Goal: Task Accomplishment & Management: Use online tool/utility

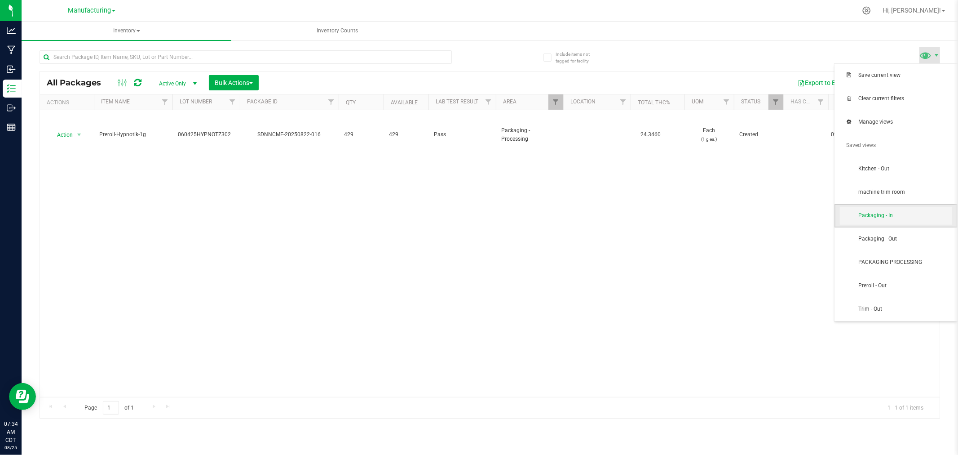
click at [896, 215] on span "Packaging - In" at bounding box center [904, 216] width 93 height 8
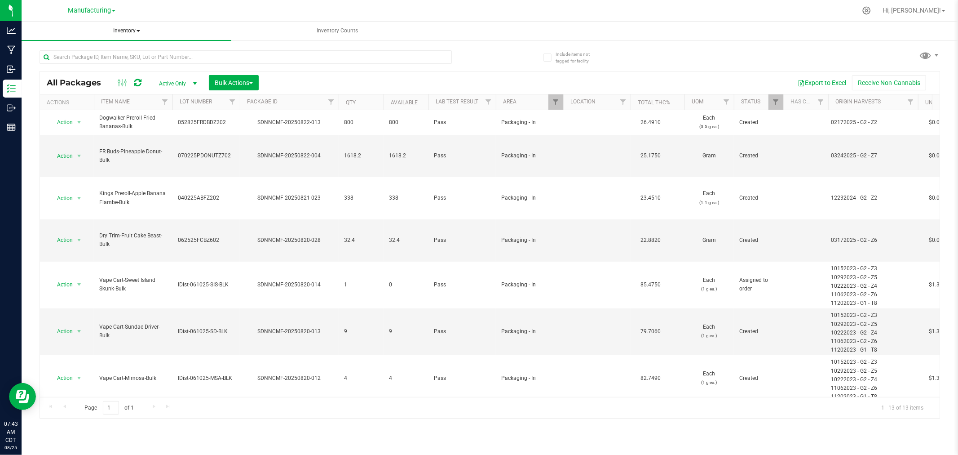
click at [134, 28] on span "Inventory" at bounding box center [127, 31] width 210 height 19
click at [109, 55] on li "All packages" at bounding box center [127, 54] width 210 height 11
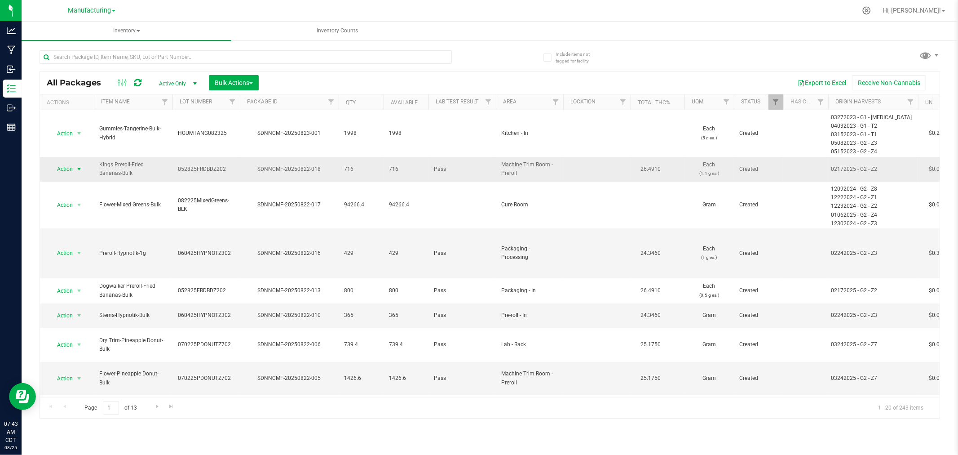
click at [78, 167] on span "select" at bounding box center [78, 168] width 7 height 7
click at [74, 236] on li "Locate package" at bounding box center [77, 237] width 57 height 13
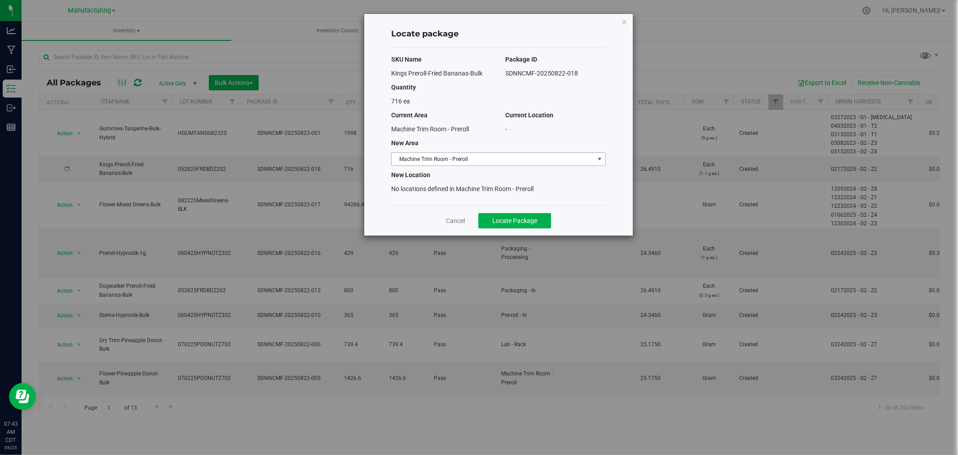
click at [528, 160] on span "Machine Trim Room - Preroll" at bounding box center [493, 159] width 203 height 13
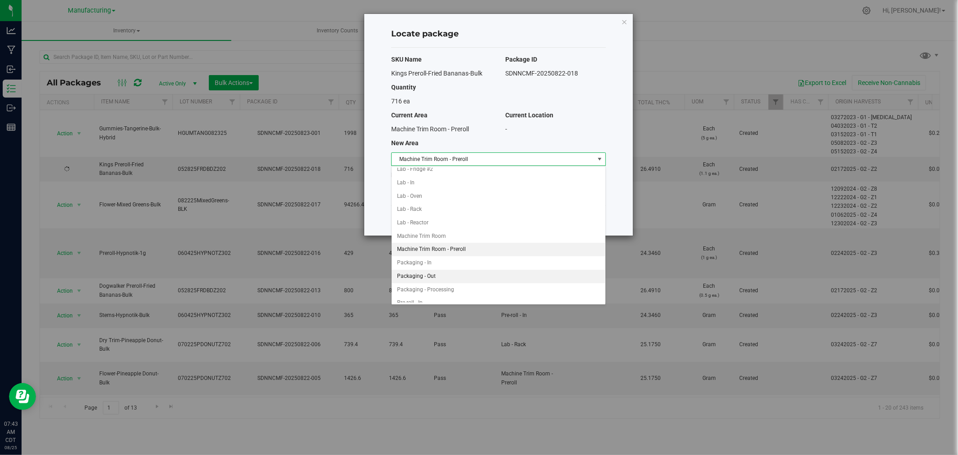
scroll to position [207, 0]
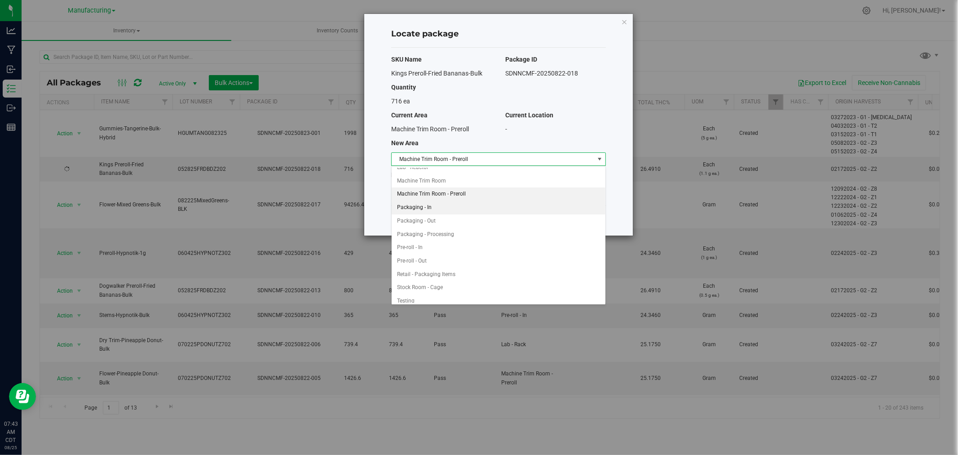
click at [434, 209] on li "Packaging - In" at bounding box center [499, 207] width 214 height 13
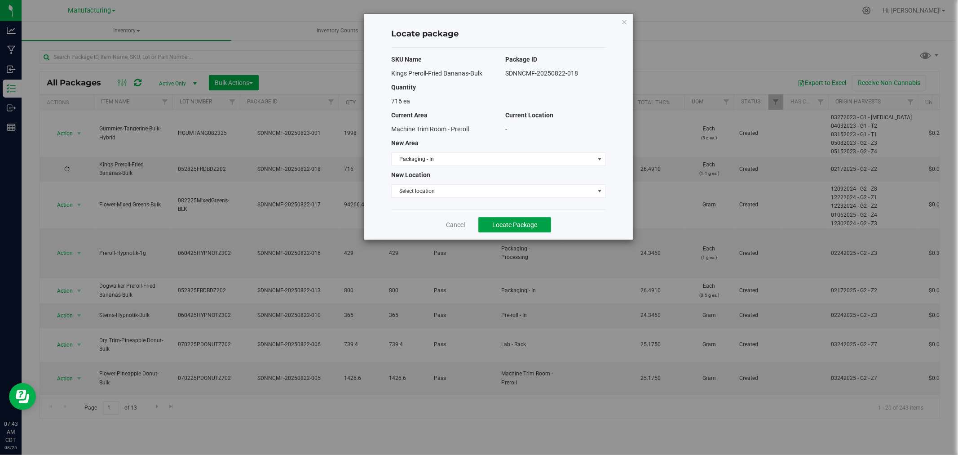
click at [526, 221] on span "Locate Package" at bounding box center [514, 224] width 45 height 7
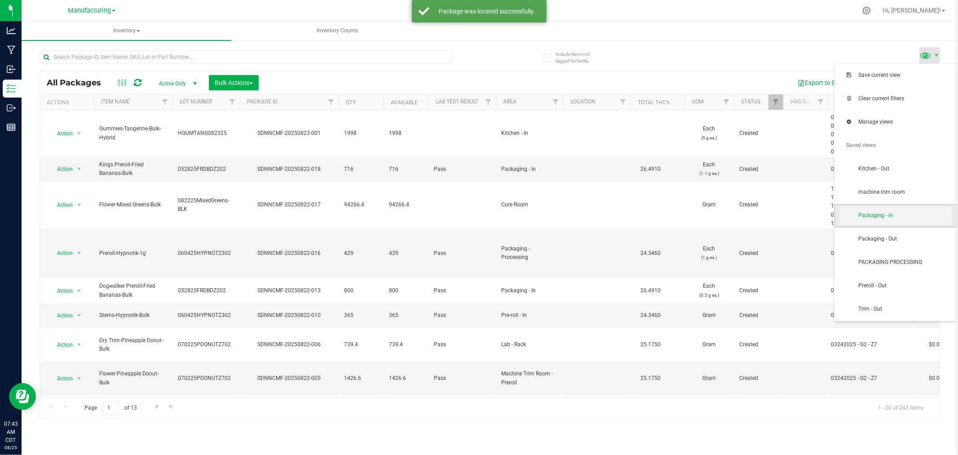
click at [897, 216] on span "Packaging - In" at bounding box center [904, 216] width 93 height 8
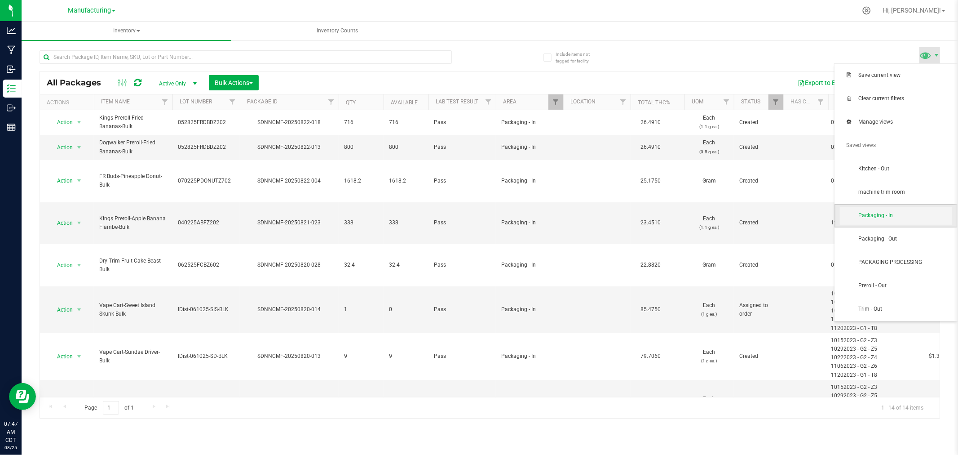
click at [921, 212] on span "Packaging - In" at bounding box center [904, 216] width 93 height 8
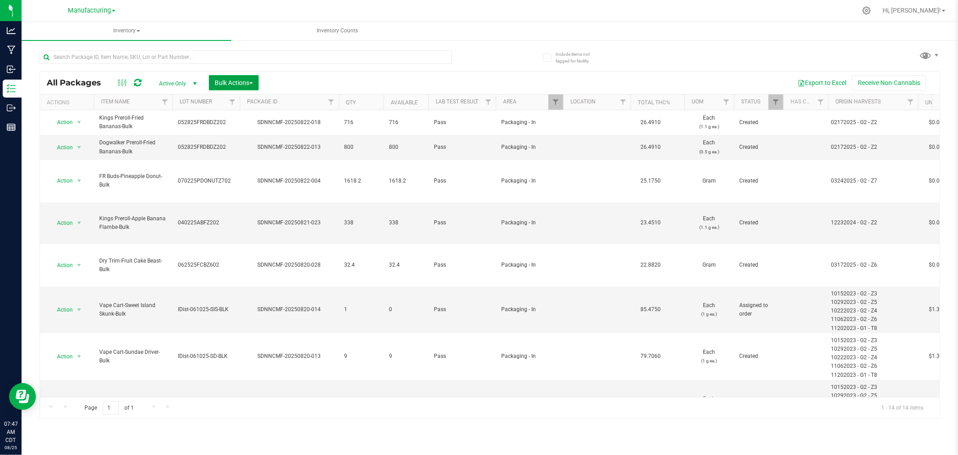
click at [239, 80] on span "Bulk Actions" at bounding box center [234, 82] width 38 height 7
click at [251, 98] on div "Add to manufacturing run" at bounding box center [254, 104] width 80 height 14
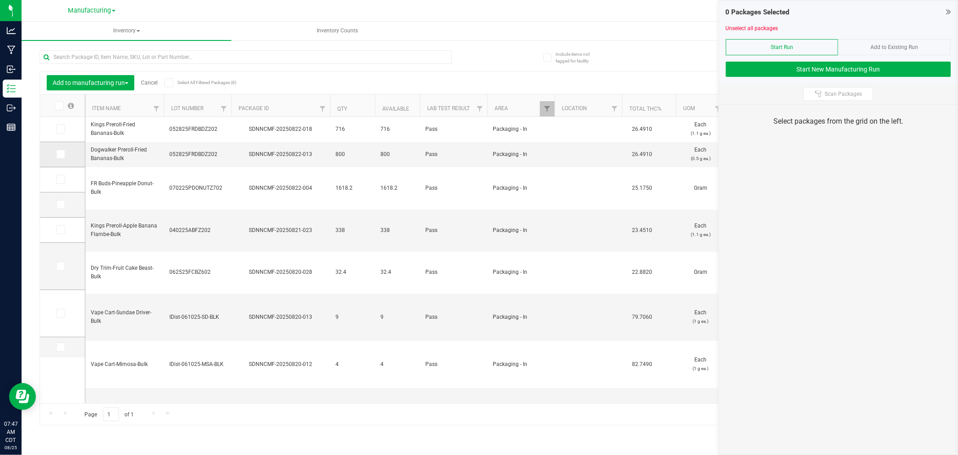
click at [59, 154] on icon at bounding box center [60, 154] width 6 height 0
click at [0, 0] on input "checkbox" at bounding box center [0, 0] width 0 height 0
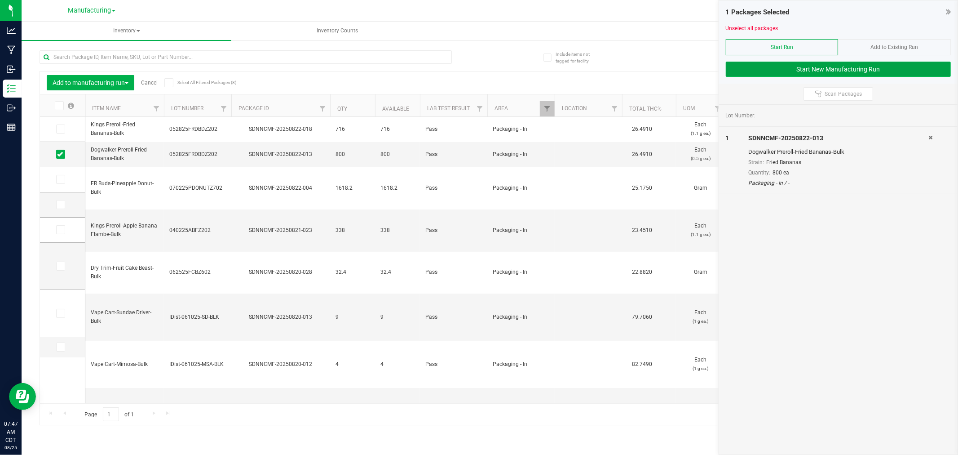
click at [861, 68] on button "Start New Manufacturing Run" at bounding box center [838, 69] width 225 height 15
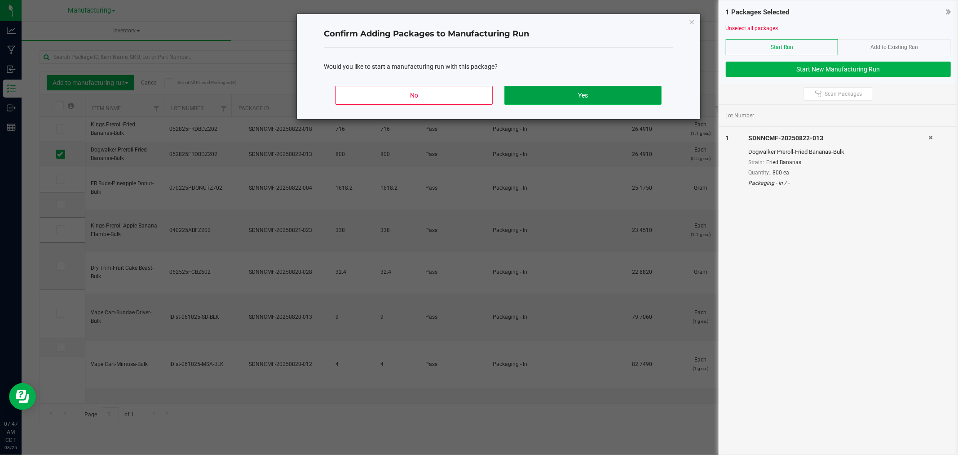
click at [634, 92] on button "Yes" at bounding box center [582, 95] width 157 height 19
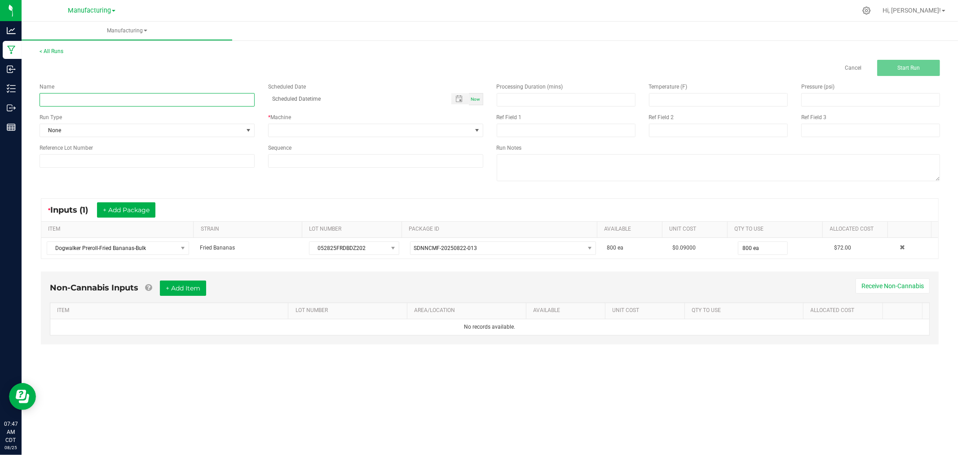
click at [190, 95] on input at bounding box center [147, 99] width 215 height 13
type input "082525-fried bananas 6pk & 10pk dogwalkers"
click at [185, 131] on span "None" at bounding box center [141, 130] width 203 height 13
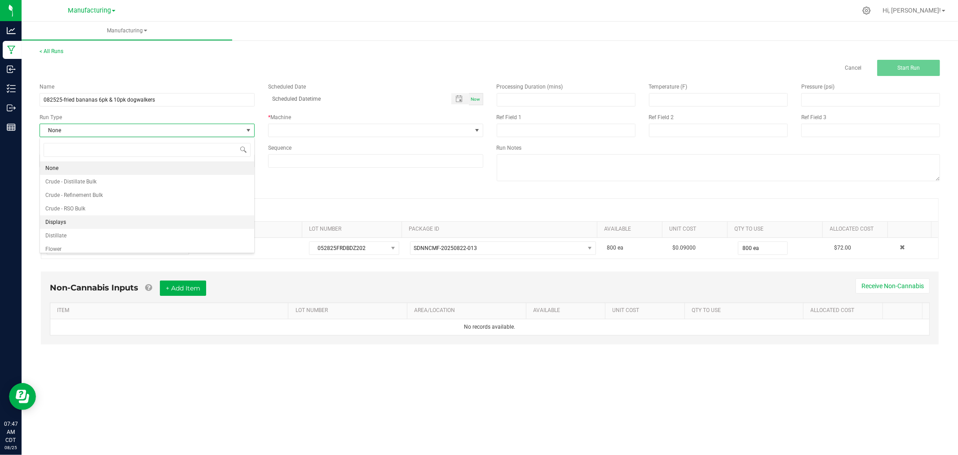
scroll to position [45, 0]
click at [85, 232] on li "Packaging" at bounding box center [147, 230] width 214 height 13
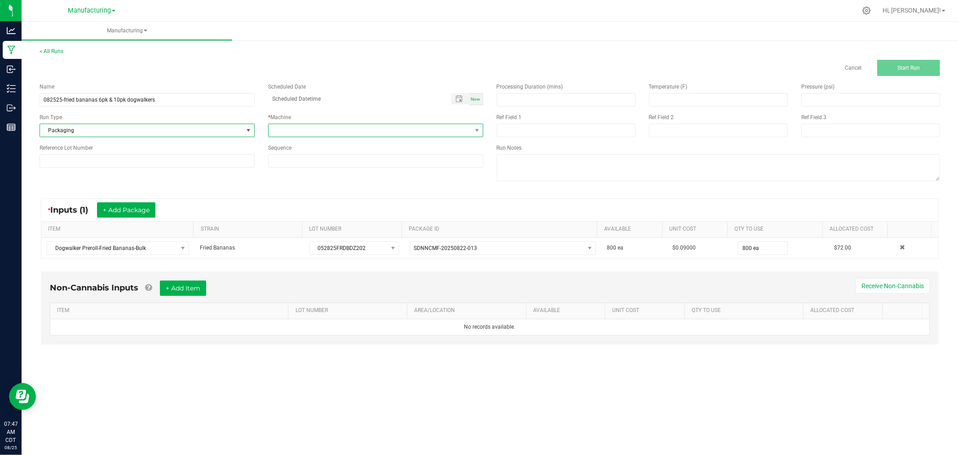
click at [316, 128] on span at bounding box center [370, 130] width 203 height 13
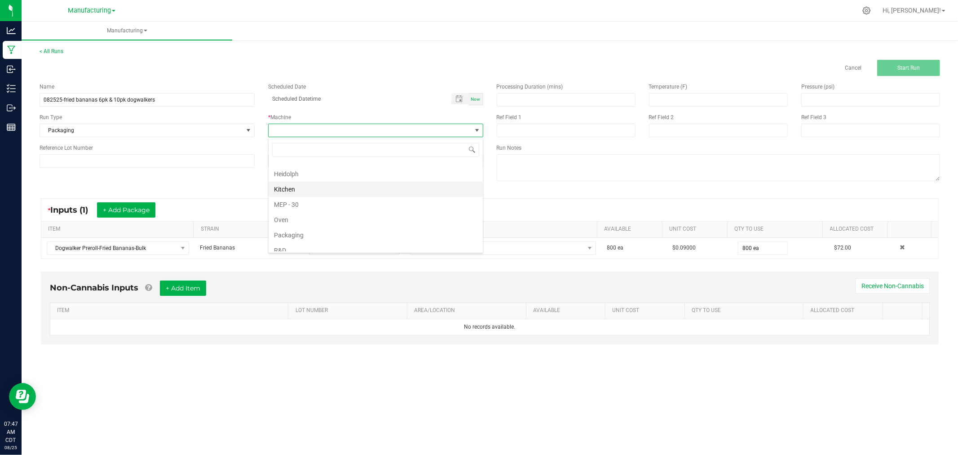
scroll to position [50, 0]
click at [317, 213] on li "Packaging" at bounding box center [376, 210] width 214 height 15
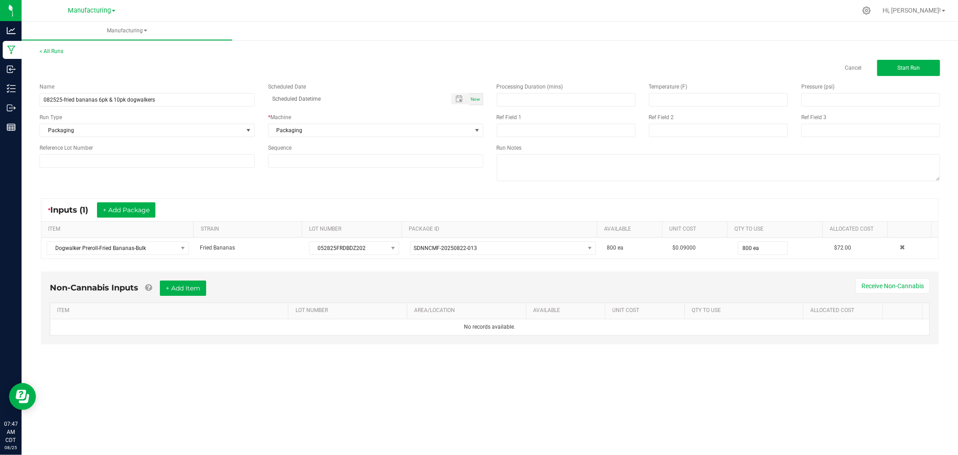
drag, startPoint x: 304, startPoint y: 249, endPoint x: 505, endPoint y: 192, distance: 209.6
click at [505, 190] on div "* Inputs (1) + Add Package ITEM STRAIN LOT NUMBER PACKAGE ID AVAILABLE Unit Cos…" at bounding box center [490, 228] width 914 height 77
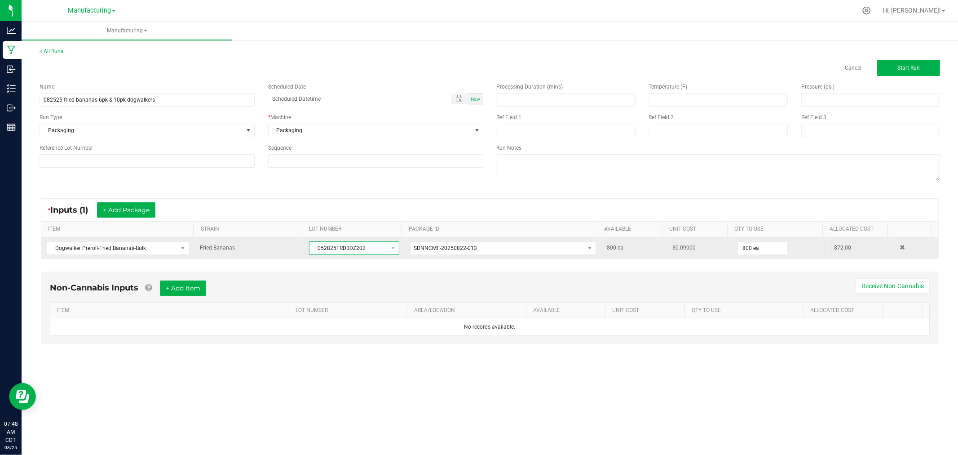
click at [365, 248] on span "052825FRDBDZ202" at bounding box center [349, 248] width 78 height 13
drag, startPoint x: 365, startPoint y: 248, endPoint x: 360, endPoint y: 248, distance: 5.0
click at [360, 248] on span "052825FRDBDZ202" at bounding box center [349, 248] width 78 height 13
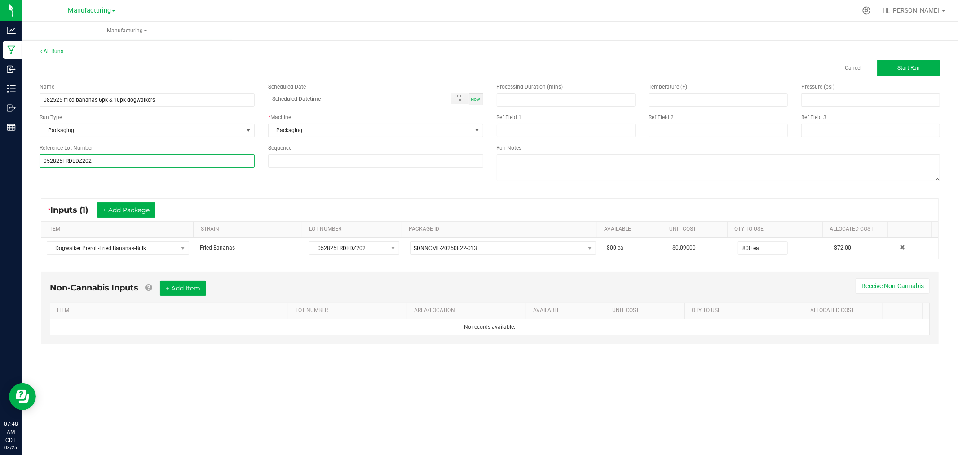
type input "052825FRDBDZ202"
click at [142, 187] on div "Name 082525-fried bananas 6pk & 10pk dogwalkers Scheduled Date Now Run Type Pac…" at bounding box center [490, 133] width 914 height 114
click at [902, 66] on span "Start Run" at bounding box center [909, 68] width 22 height 6
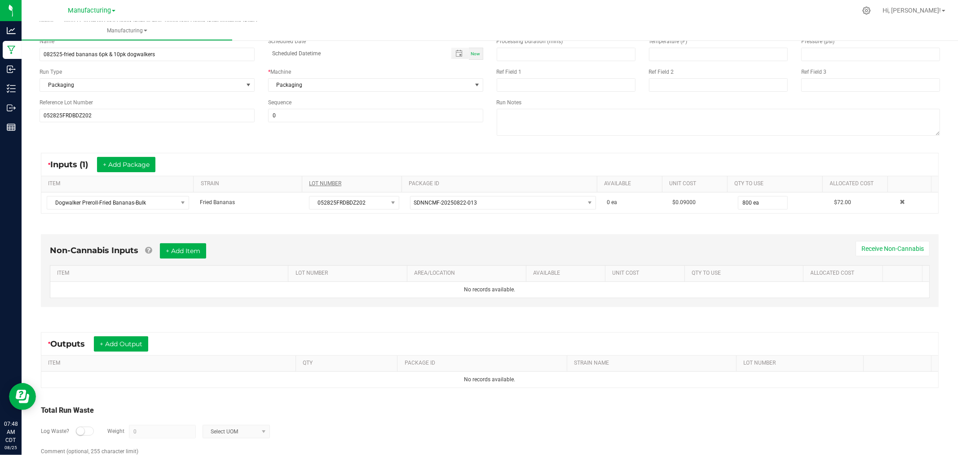
scroll to position [93, 0]
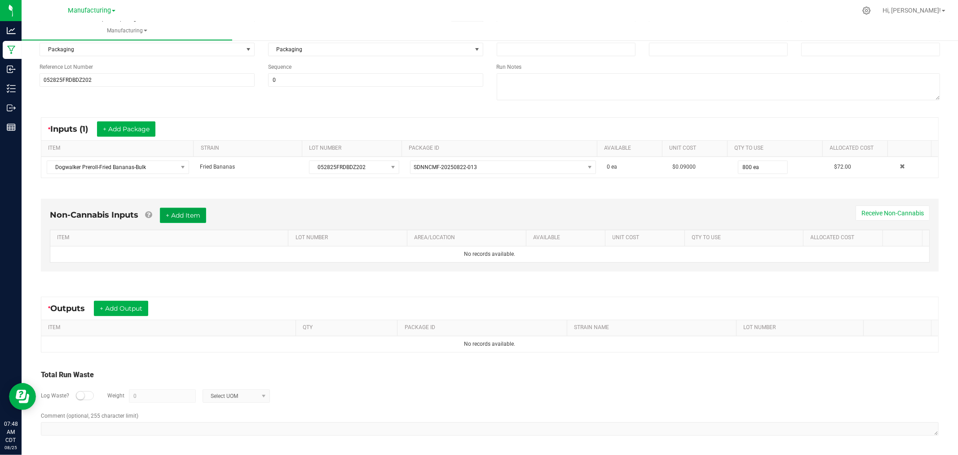
click at [191, 214] on button "+ Add Item" at bounding box center [183, 215] width 46 height 15
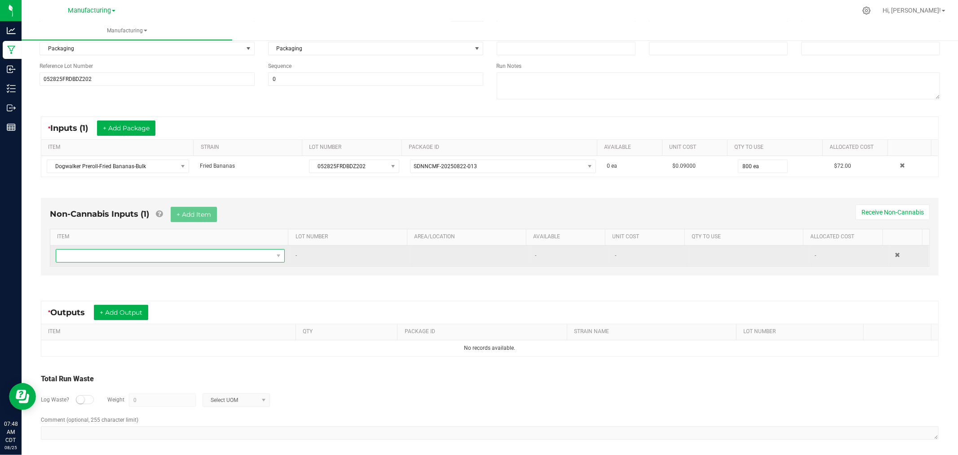
click at [182, 253] on span "NO DATA FOUND" at bounding box center [164, 255] width 217 height 13
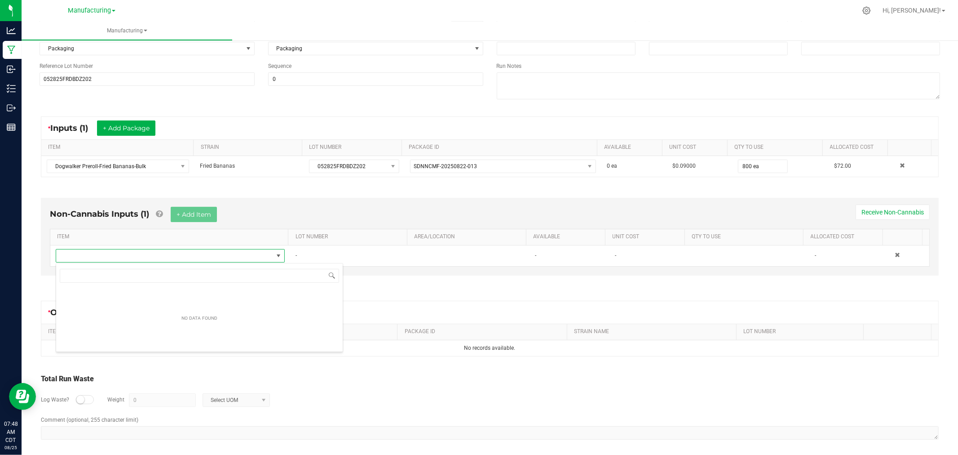
scroll to position [13, 225]
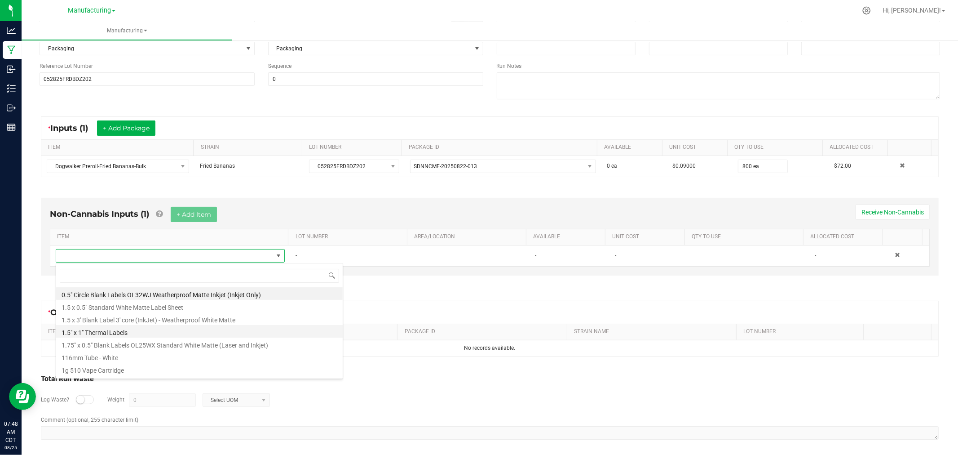
click at [137, 334] on li "1.5" x 1" Thermal Labels" at bounding box center [199, 331] width 287 height 13
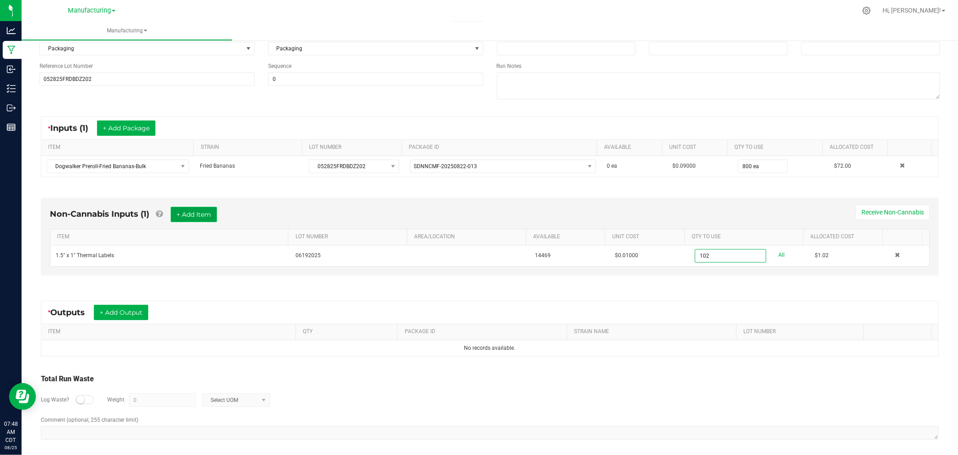
type input "102 ea"
click at [183, 207] on button "+ Add Item" at bounding box center [194, 214] width 46 height 15
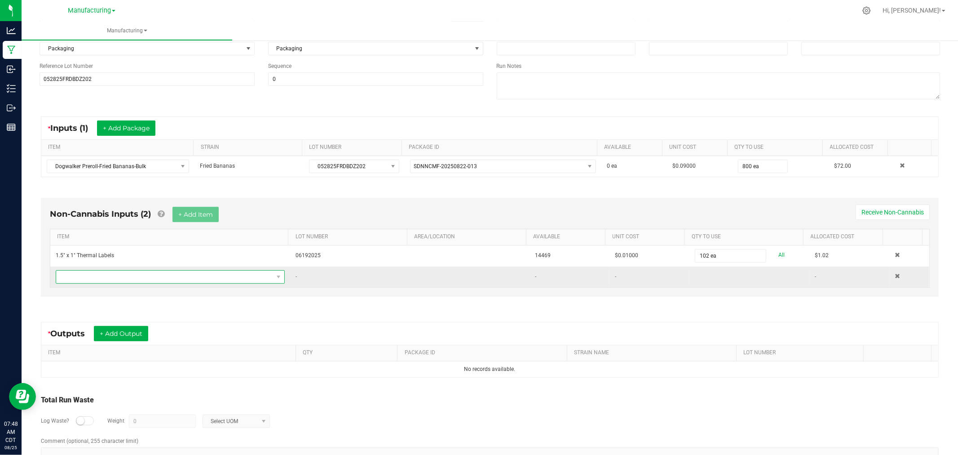
click at [183, 276] on span "NO DATA FOUND" at bounding box center [164, 276] width 217 height 13
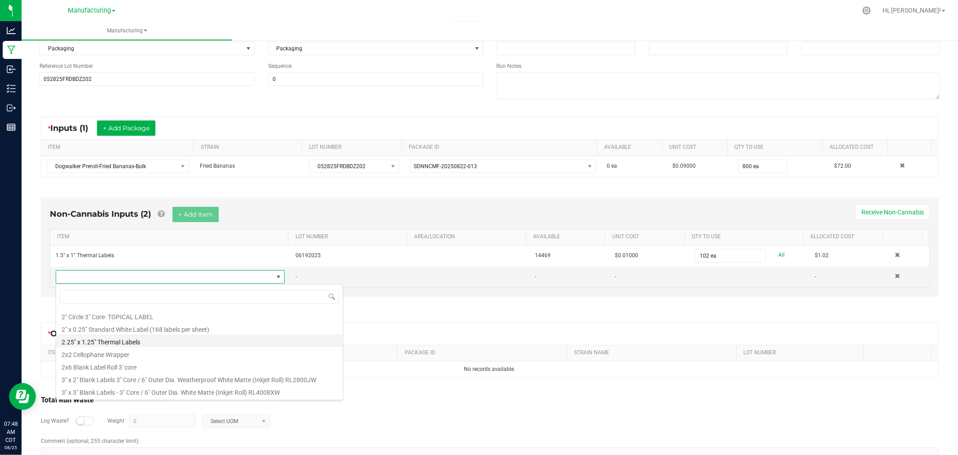
scroll to position [150, 0]
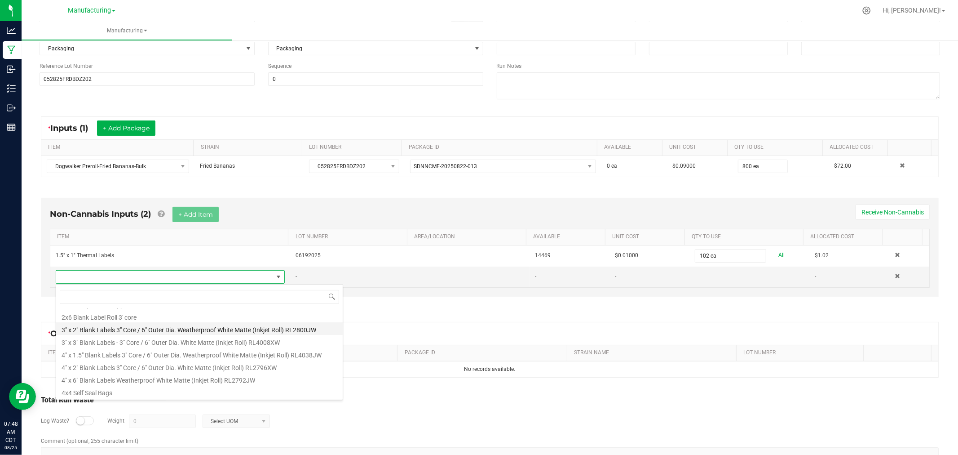
click at [151, 329] on li "3" x 2" Blank Labels 3" Core / 6" Outer Dia. Weatherproof White Matte (Inkjet R…" at bounding box center [199, 328] width 287 height 13
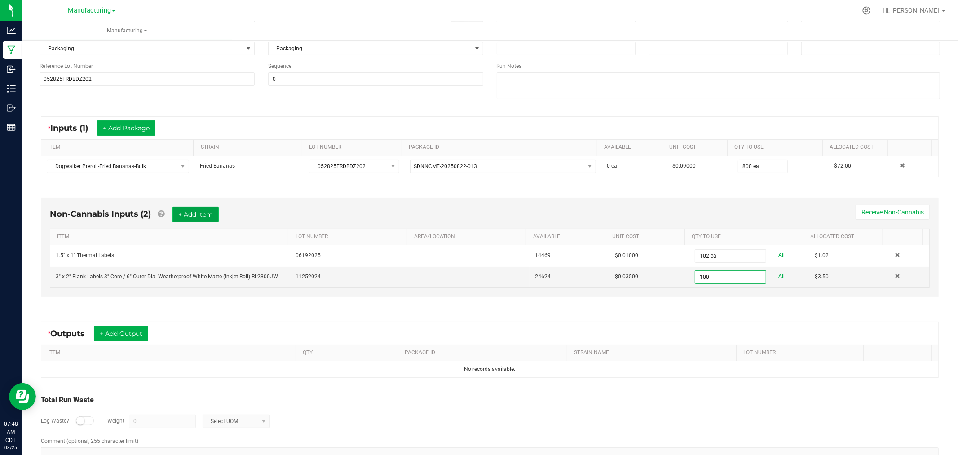
type input "100 ea"
click at [209, 213] on button "+ Add Item" at bounding box center [196, 214] width 46 height 15
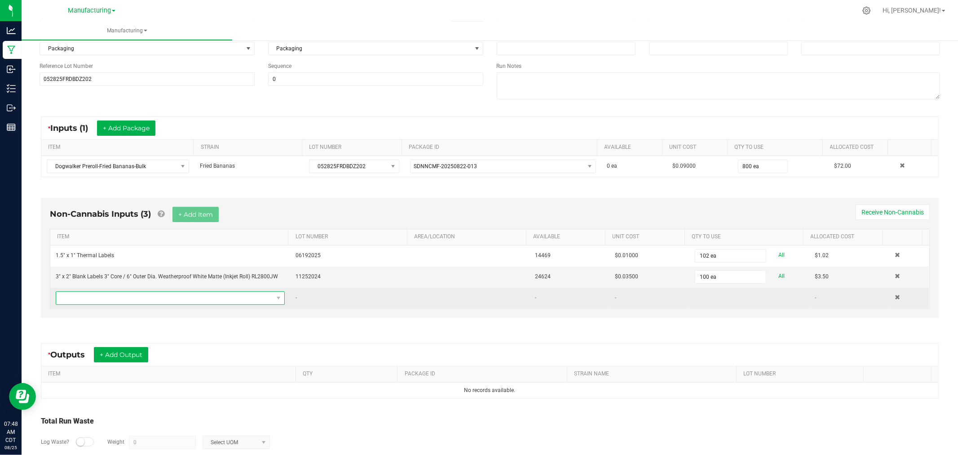
click at [234, 301] on span "NO DATA FOUND" at bounding box center [164, 298] width 217 height 13
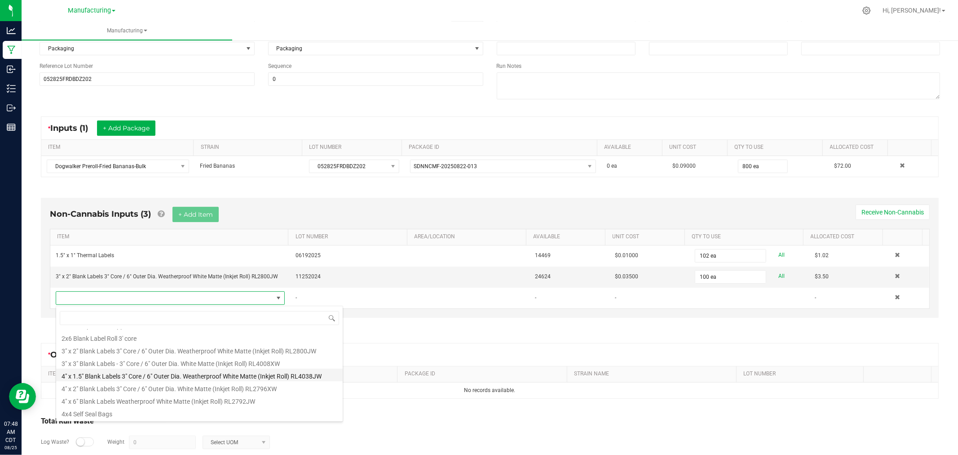
click at [191, 374] on li "4" x 1.5" Blank Labels 3" Core / 6" Outer Dia. Weatherproof White Matte (Inkjet…" at bounding box center [199, 374] width 287 height 13
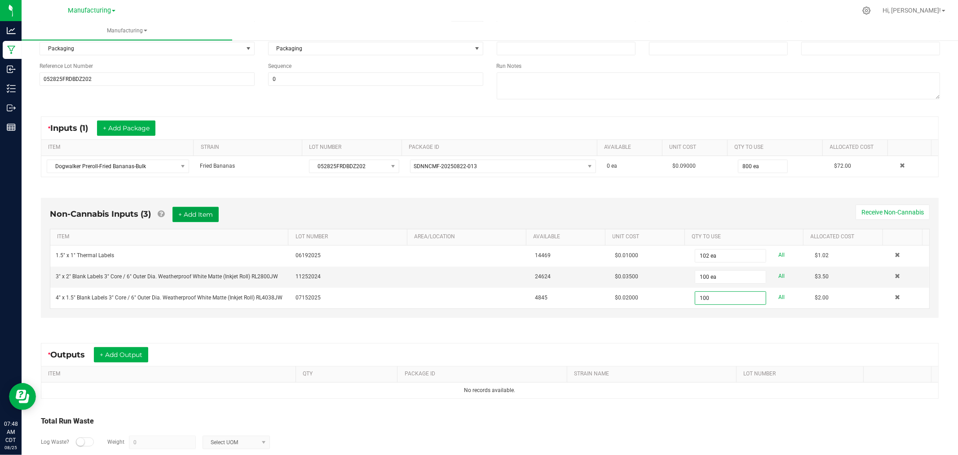
type input "100 ea"
click at [204, 215] on button "+ Add Item" at bounding box center [196, 214] width 46 height 15
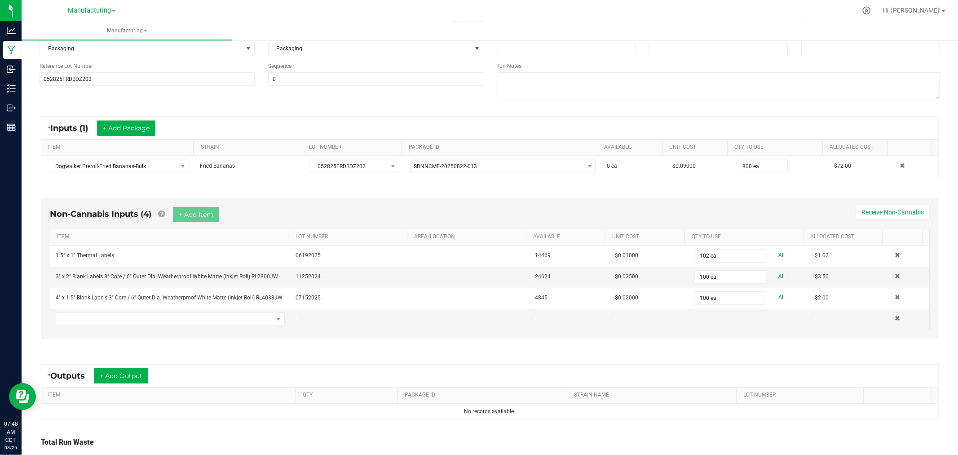
scroll to position [163, 0]
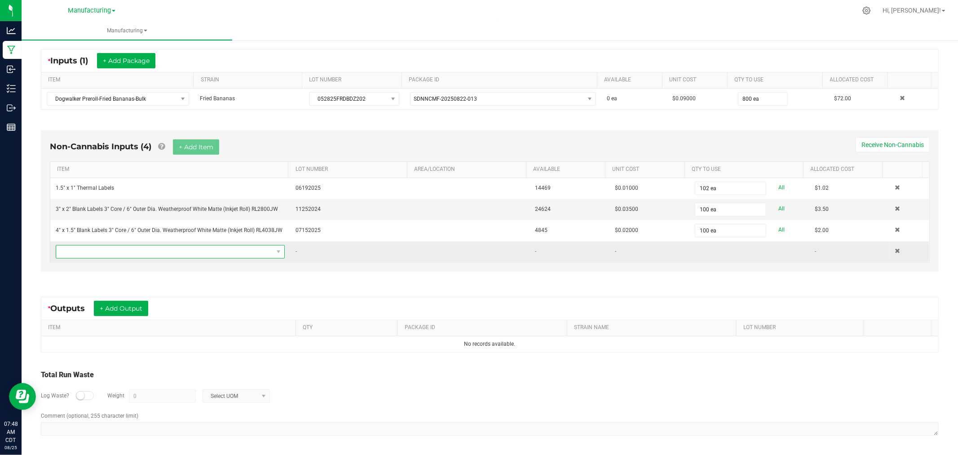
click at [228, 253] on span "NO DATA FOUND" at bounding box center [164, 251] width 217 height 13
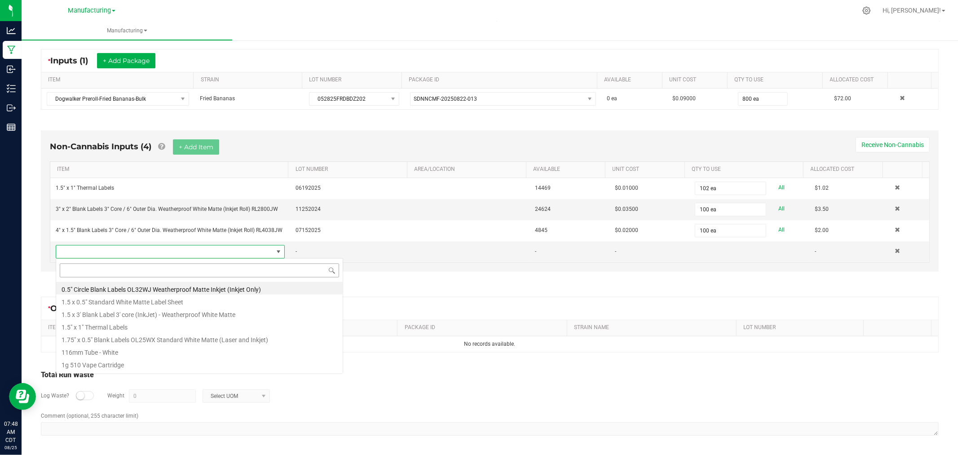
scroll to position [13, 225]
type input "hinged"
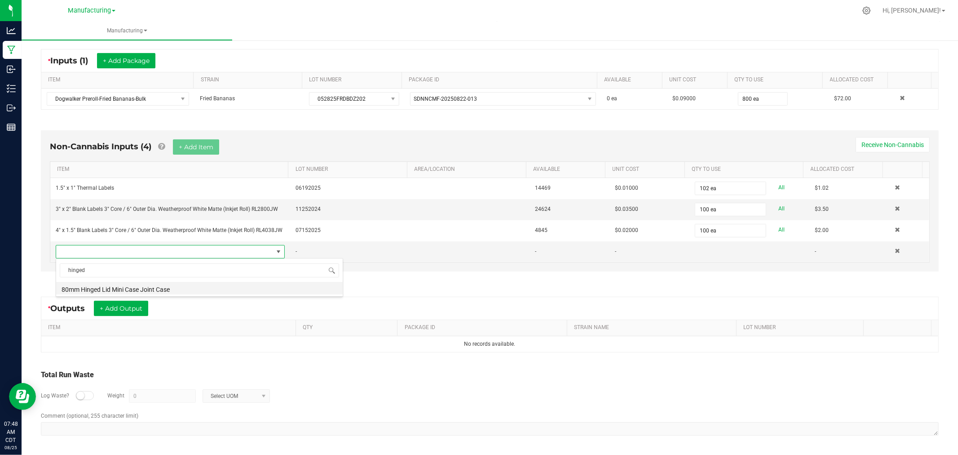
click at [201, 292] on li "80mm Hinged Lid Mini Case Joint Case" at bounding box center [199, 288] width 287 height 13
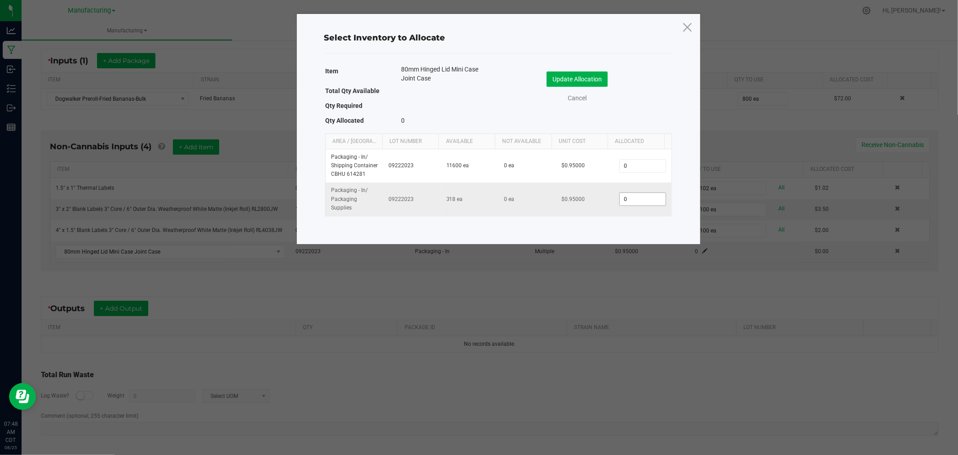
click at [643, 204] on input "0" at bounding box center [643, 199] width 46 height 13
type input "50"
click at [595, 83] on button "Update Allocation" at bounding box center [577, 78] width 61 height 15
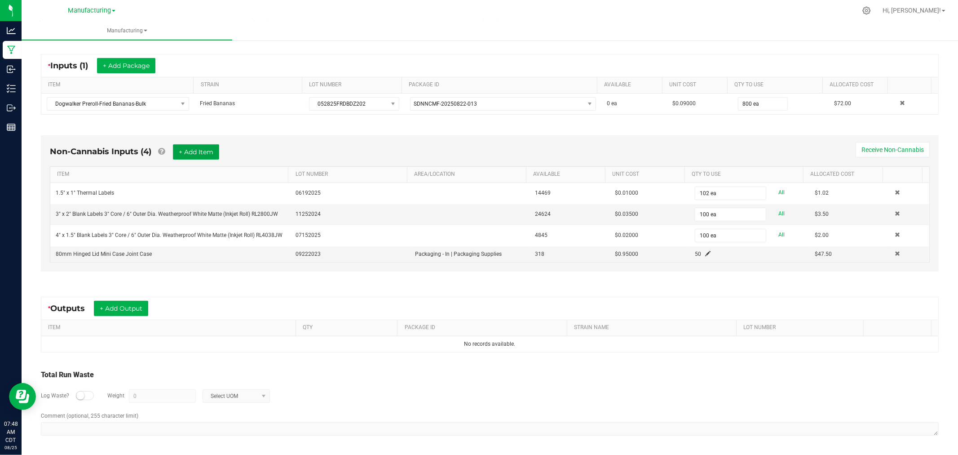
click at [208, 150] on button "+ Add Item" at bounding box center [196, 151] width 46 height 15
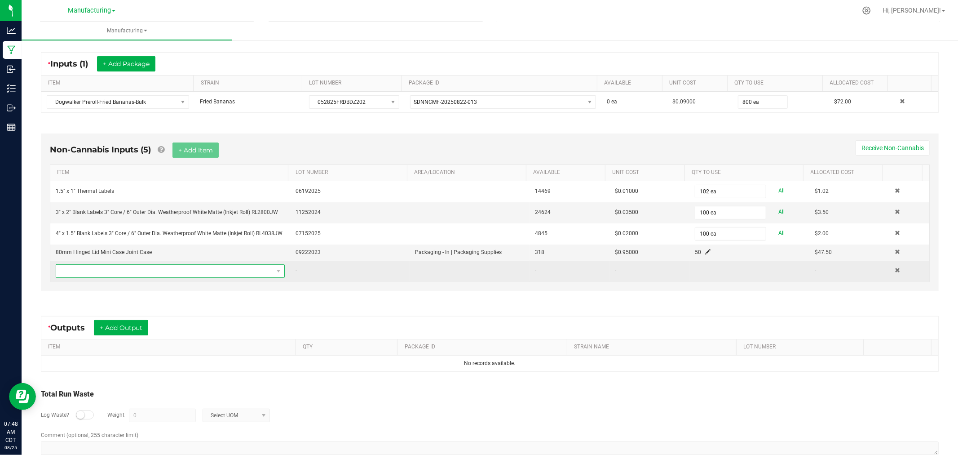
click at [238, 270] on span "NO DATA FOUND" at bounding box center [164, 271] width 217 height 13
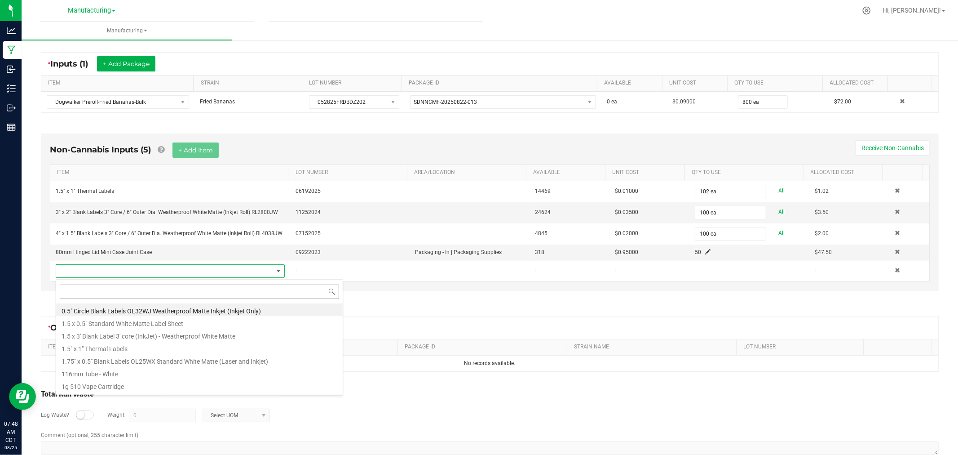
scroll to position [13, 222]
type input "flip"
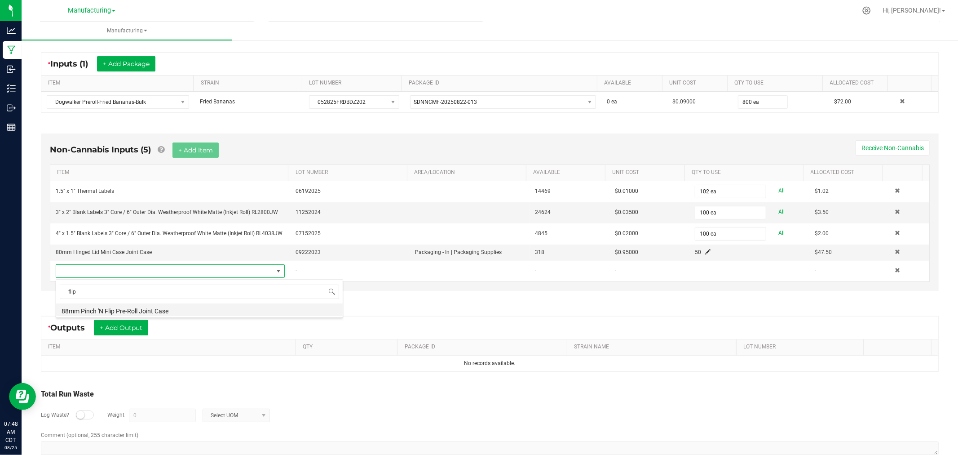
click at [205, 308] on li "88mm Pinch 'N Flip Pre-Roll Joint Case" at bounding box center [199, 309] width 287 height 13
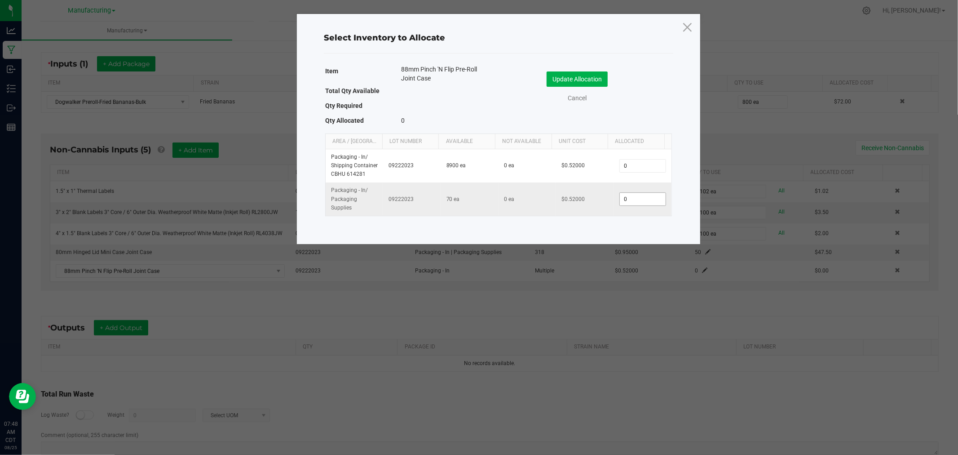
click at [624, 195] on input "0" at bounding box center [643, 199] width 46 height 13
type input "50"
click at [587, 81] on button "Update Allocation" at bounding box center [577, 78] width 61 height 15
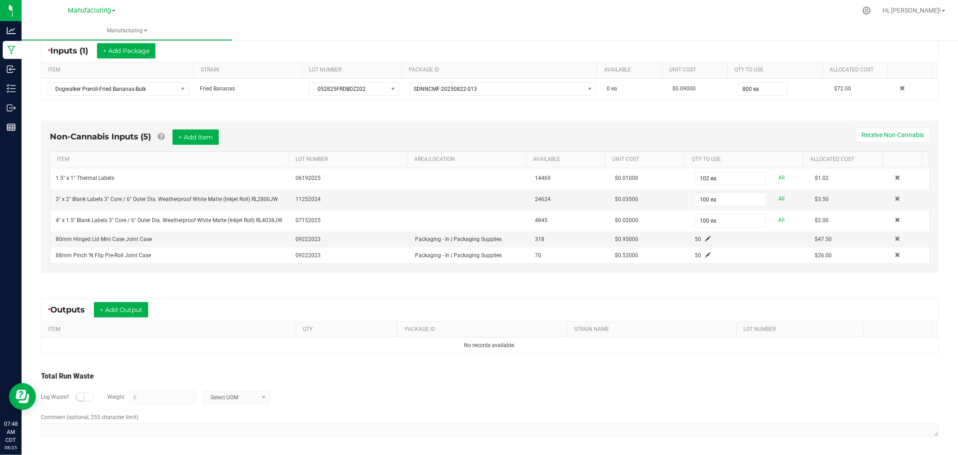
scroll to position [174, 0]
click at [187, 133] on button "+ Add Item" at bounding box center [196, 135] width 46 height 15
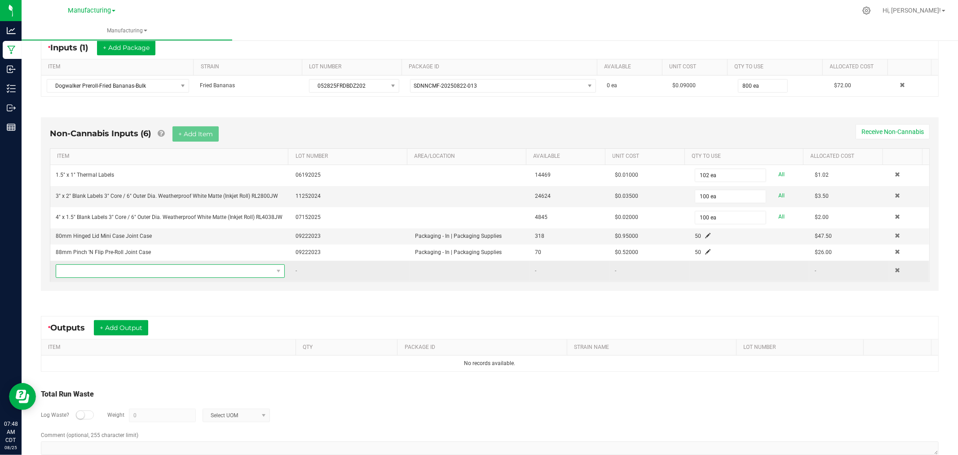
click at [216, 275] on span "NO DATA FOUND" at bounding box center [164, 271] width 217 height 13
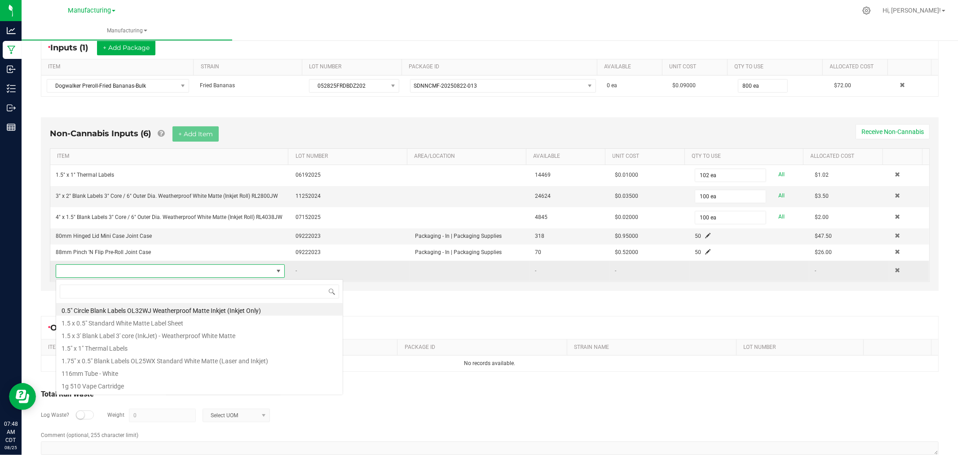
scroll to position [13, 222]
type input "shrink"
click at [236, 347] on li "Shrink Bands for All Pre-Roll Packs 76mm x 80mm - Clear Plastic" at bounding box center [199, 347] width 287 height 13
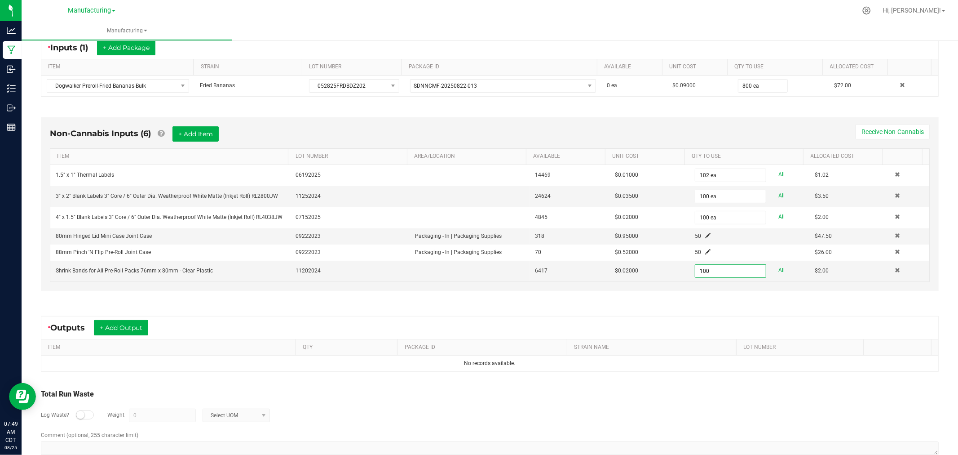
type input "100 ea"
click at [684, 301] on div "Non-Cannabis Inputs (6) + Add Item Receive Non-Cannabis ITEM LOT NUMBER AREA/LO…" at bounding box center [490, 206] width 914 height 203
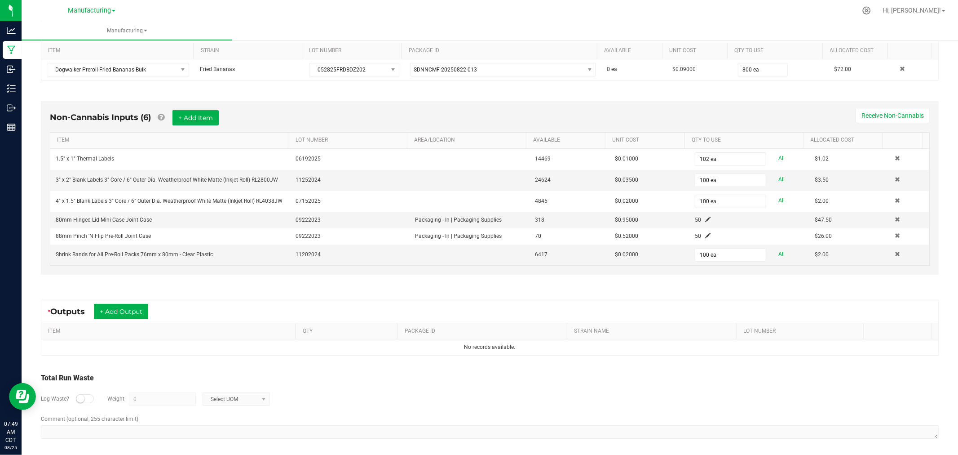
scroll to position [195, 0]
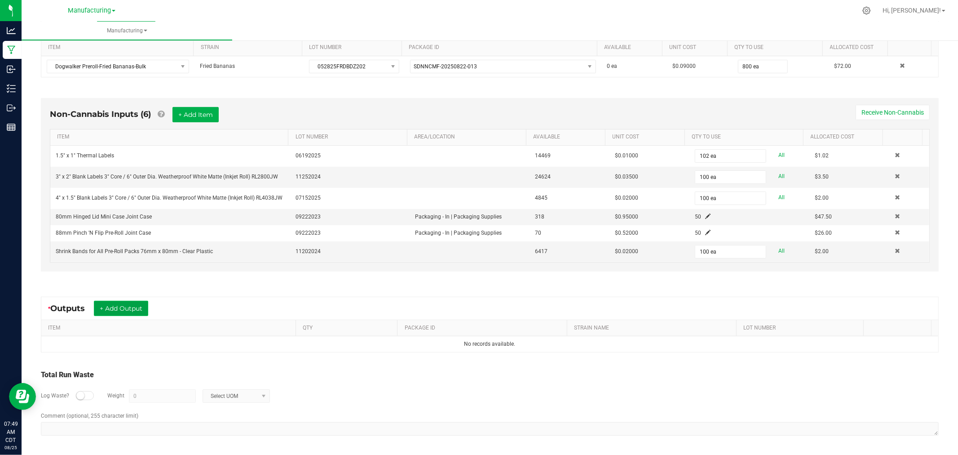
click at [124, 311] on button "+ Add Output" at bounding box center [121, 308] width 54 height 15
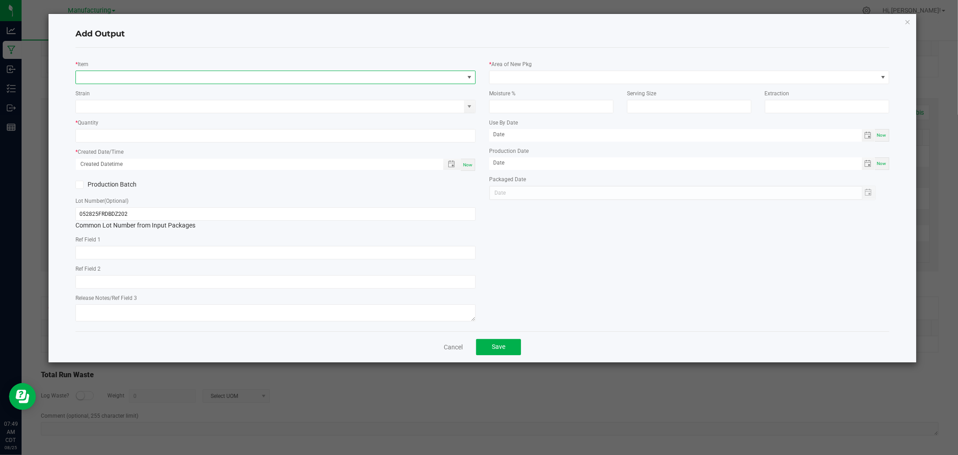
drag, startPoint x: 161, startPoint y: 78, endPoint x: 193, endPoint y: 53, distance: 41.0
click at [161, 77] on span "NO DATA FOUND" at bounding box center [270, 77] width 388 height 13
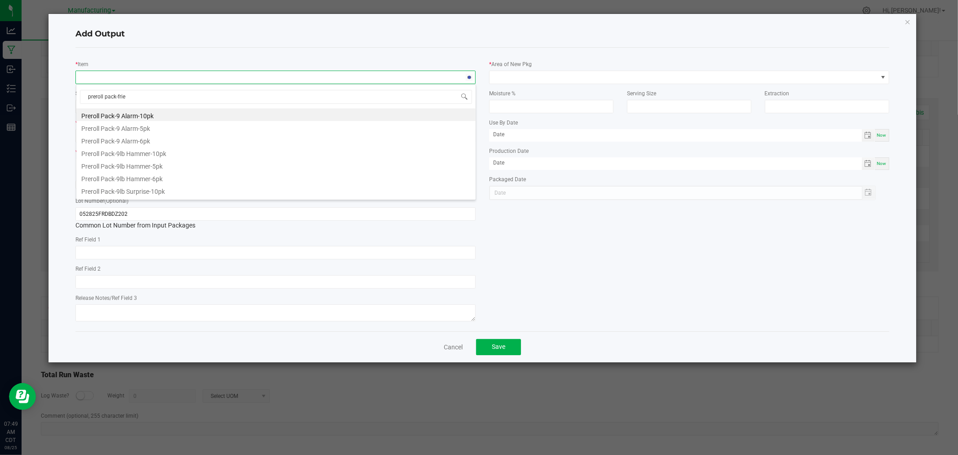
type input "preroll pack-fried"
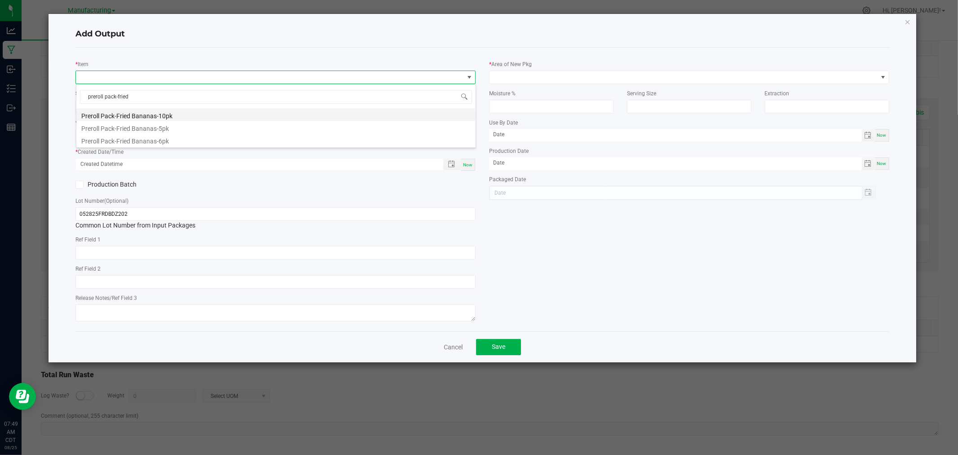
click at [164, 114] on li "Preroll Pack-Fried Bananas-10pk" at bounding box center [275, 114] width 399 height 13
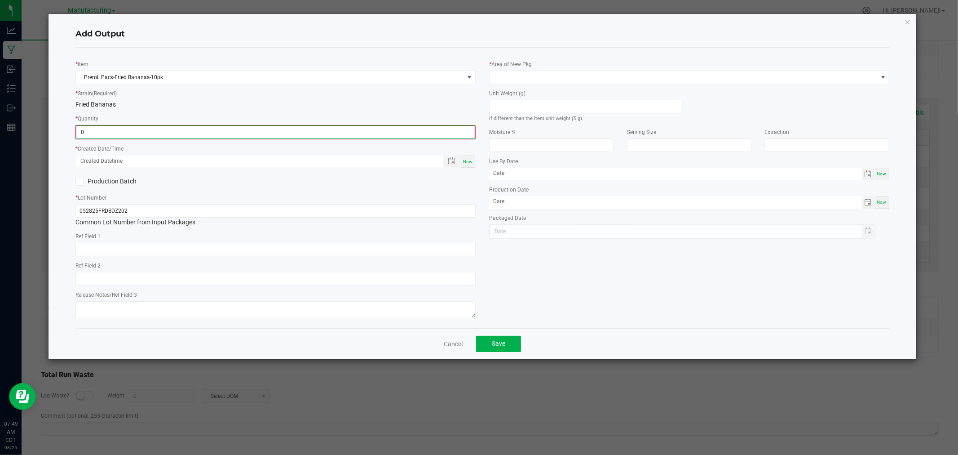
click at [137, 130] on input "0" at bounding box center [275, 132] width 398 height 13
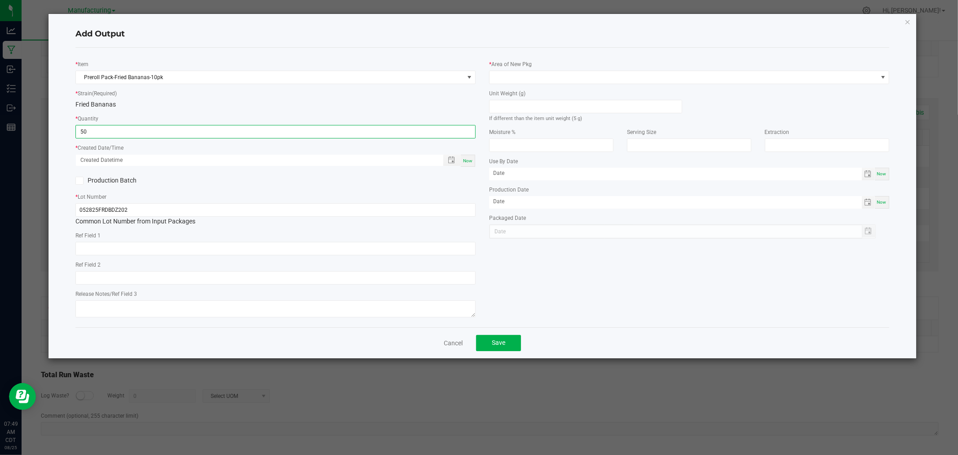
type input "50 ea"
click at [467, 159] on span "Now" at bounding box center [467, 160] width 9 height 5
type input "[DATE] 7:49 AM"
type input "[DATE]"
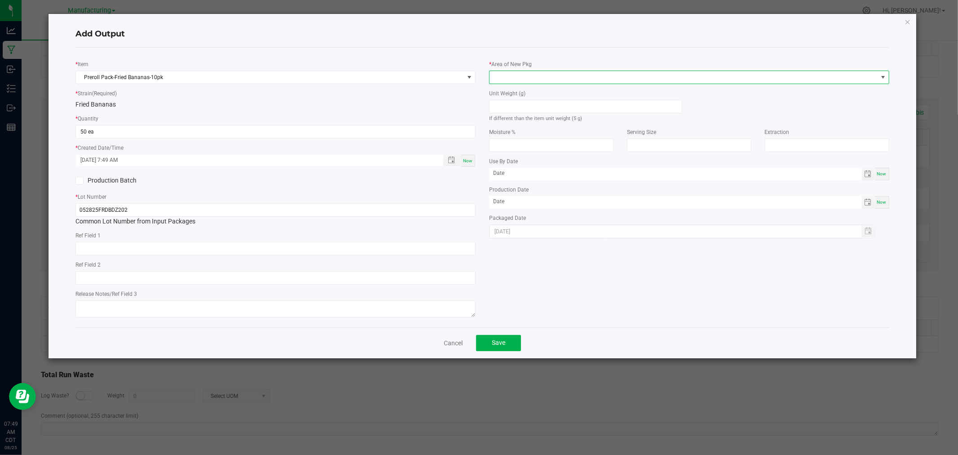
click at [504, 72] on span at bounding box center [684, 77] width 388 height 13
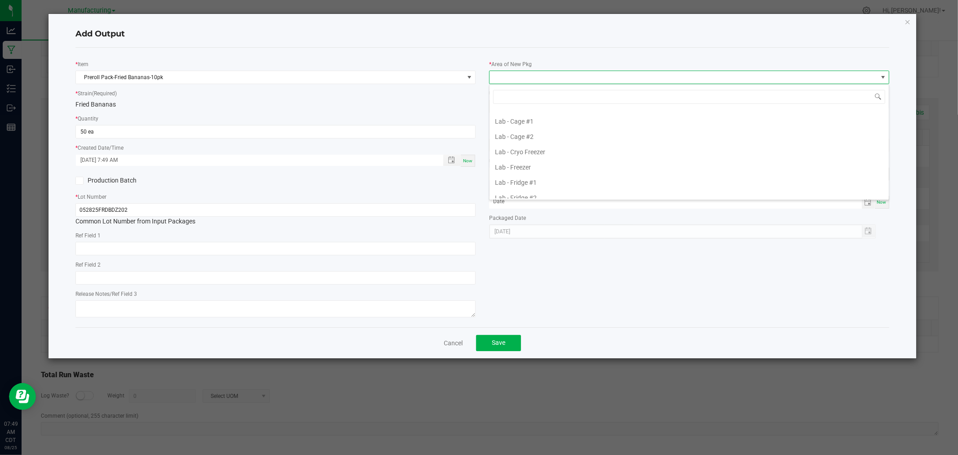
scroll to position [249, 0]
click at [563, 174] on li "Packaging - Processing" at bounding box center [689, 171] width 399 height 15
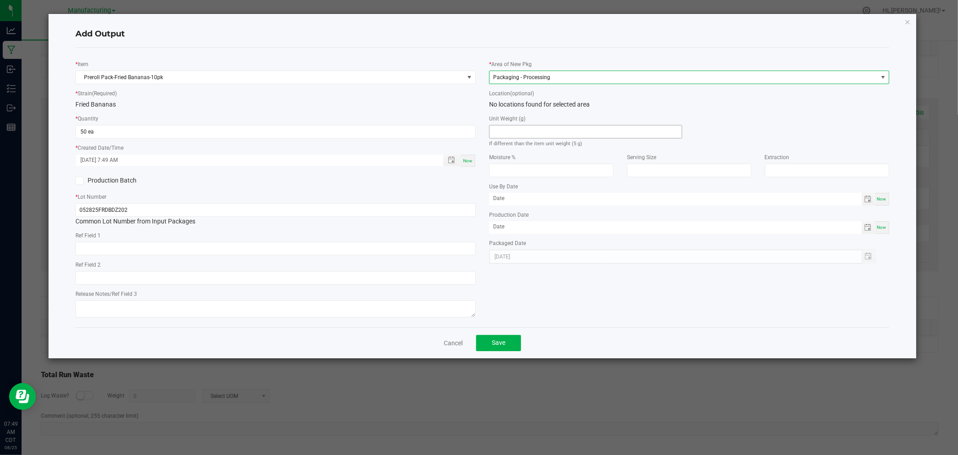
click at [558, 129] on input at bounding box center [586, 131] width 192 height 13
type input "5"
click at [487, 351] on button "Save" at bounding box center [498, 343] width 45 height 16
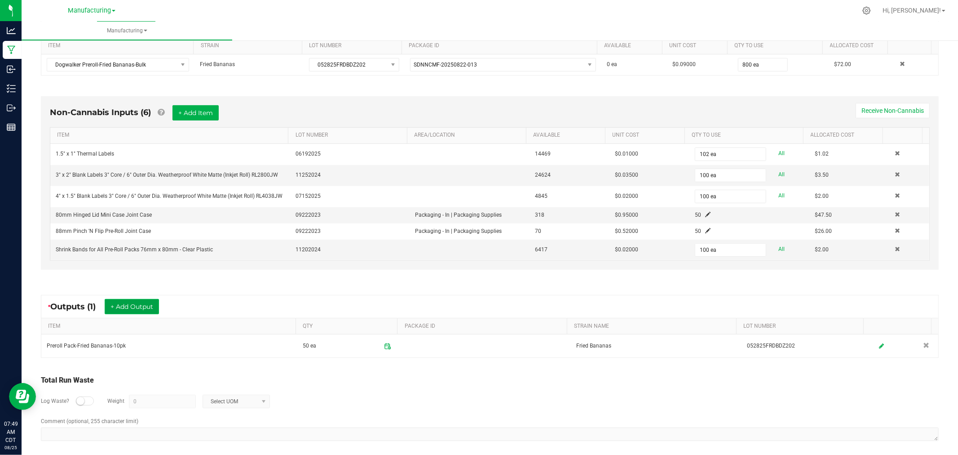
click at [123, 310] on button "+ Add Output" at bounding box center [132, 306] width 54 height 15
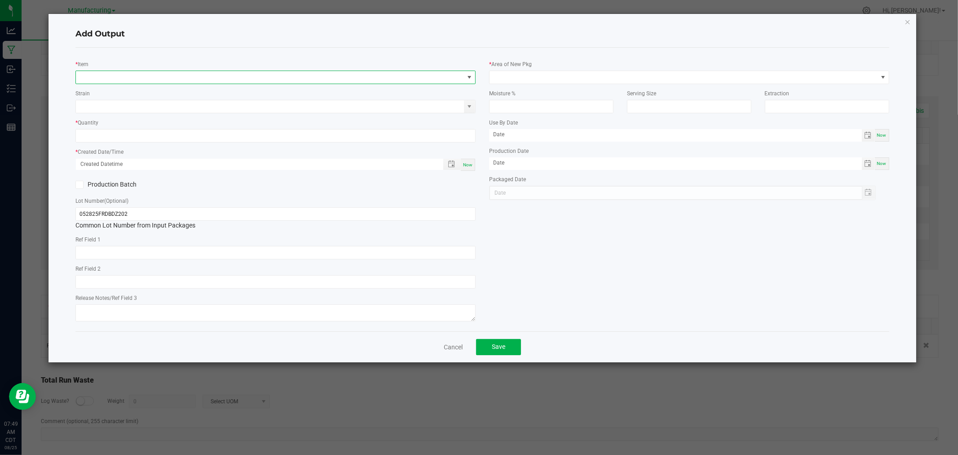
click at [123, 73] on span "NO DATA FOUND" at bounding box center [270, 77] width 388 height 13
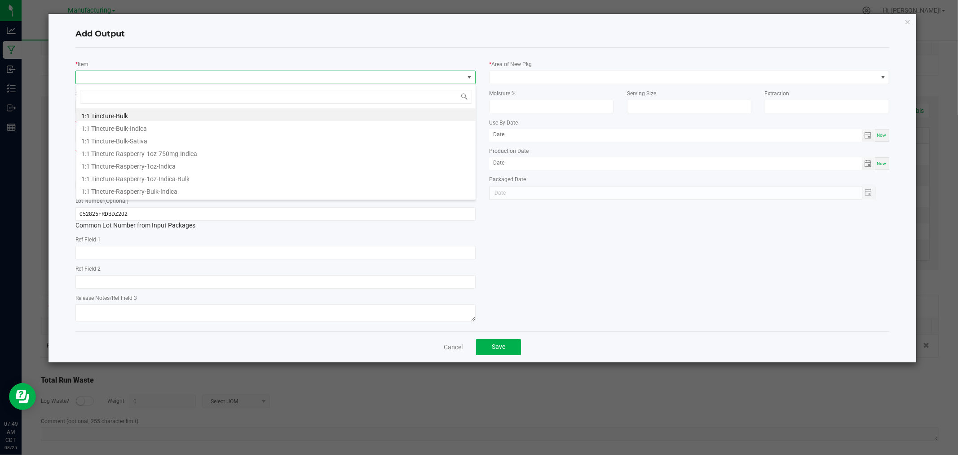
scroll to position [13, 400]
type input "preroll pack-fried"
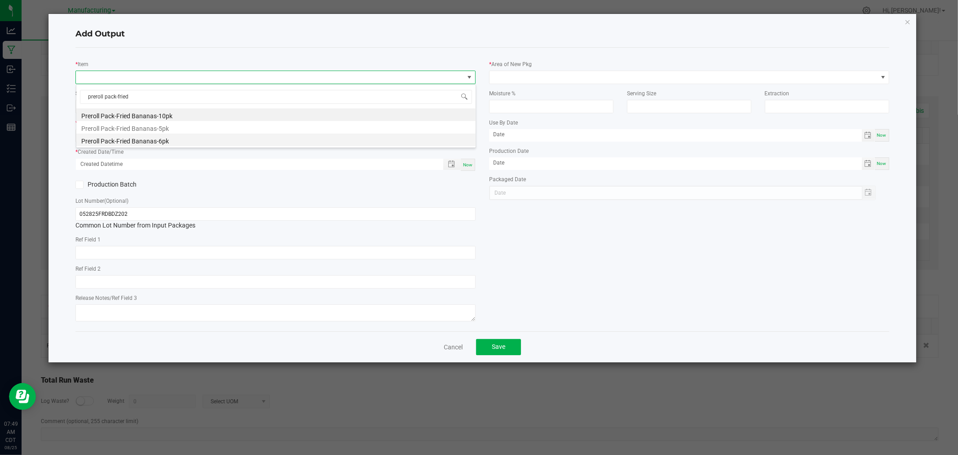
click at [129, 142] on li "Preroll Pack-Fried Bananas-6pk" at bounding box center [275, 139] width 399 height 13
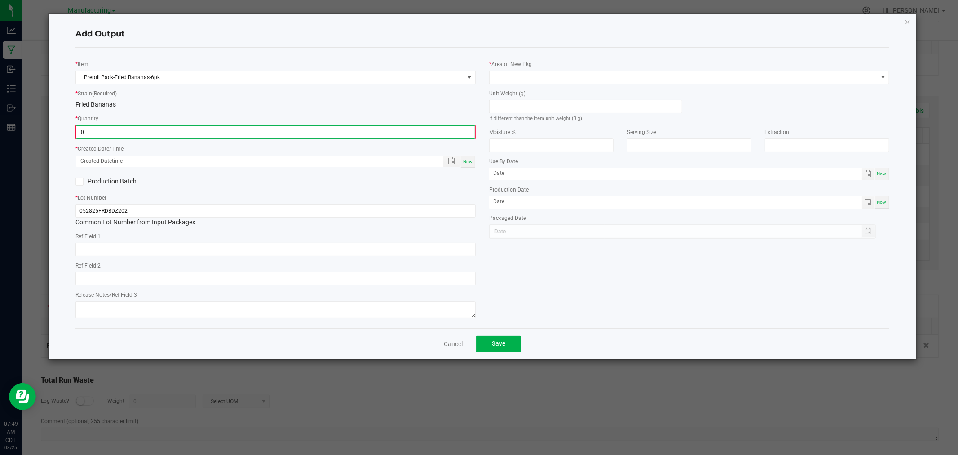
click at [124, 132] on input "0" at bounding box center [275, 132] width 398 height 13
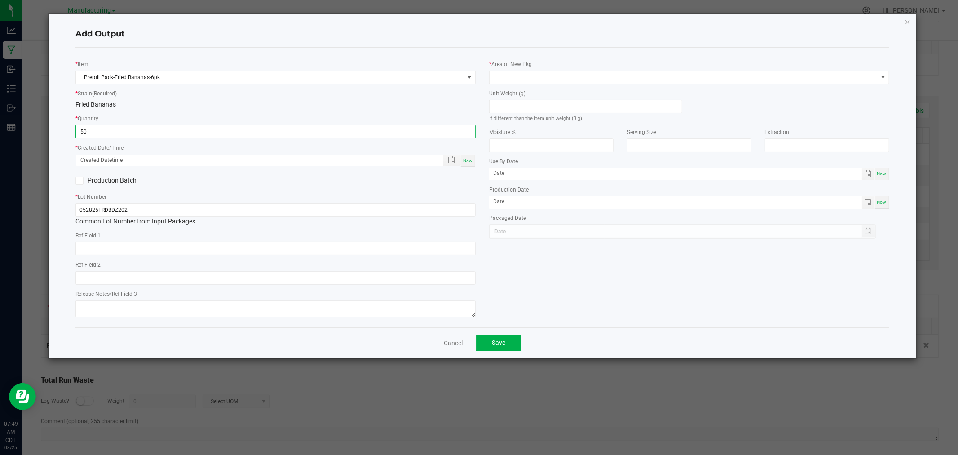
type input "50 ea"
click at [468, 157] on div "Now" at bounding box center [468, 161] width 14 height 12
type input "[DATE] 7:49 AM"
type input "[DATE]"
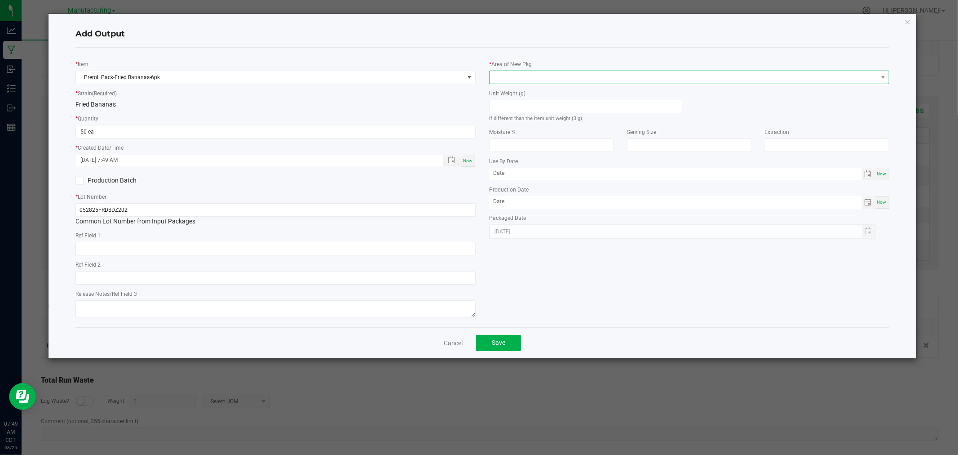
click at [520, 80] on span at bounding box center [684, 77] width 388 height 13
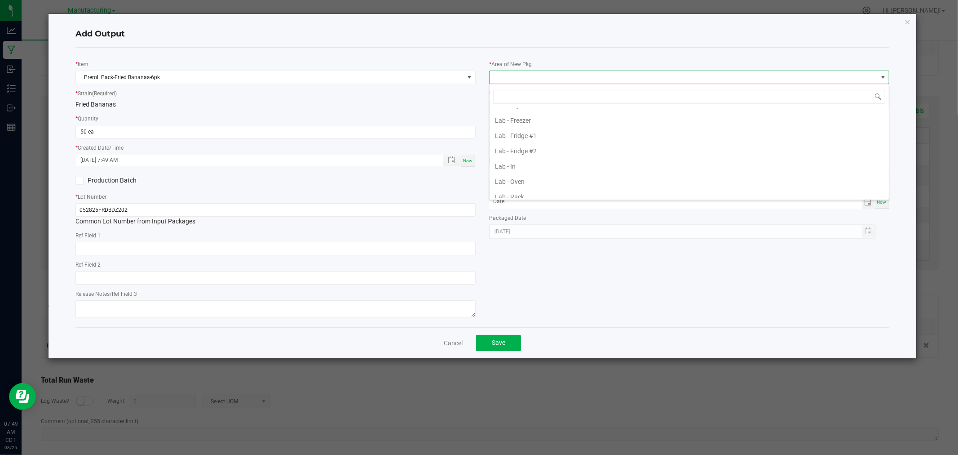
scroll to position [299, 0]
click at [550, 123] on li "Packaging - Processing" at bounding box center [689, 122] width 399 height 15
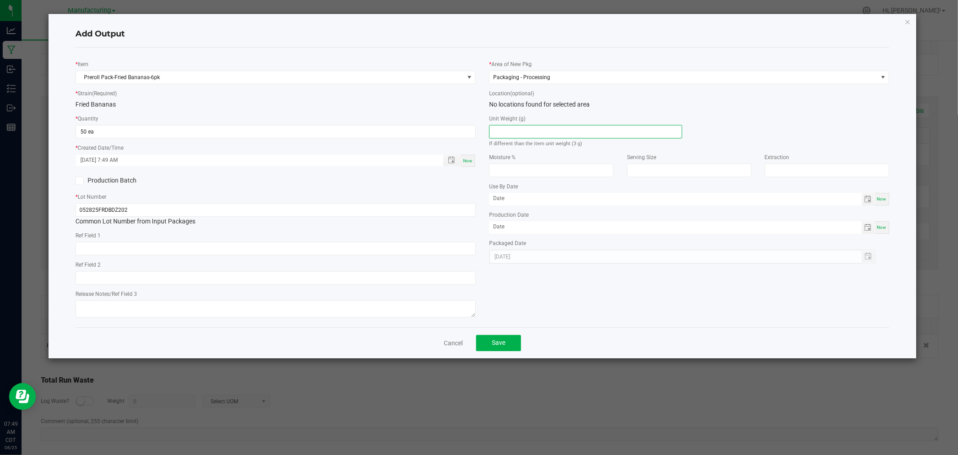
click at [576, 131] on input at bounding box center [586, 131] width 192 height 13
type input "3"
click at [500, 351] on button "Save" at bounding box center [498, 343] width 45 height 16
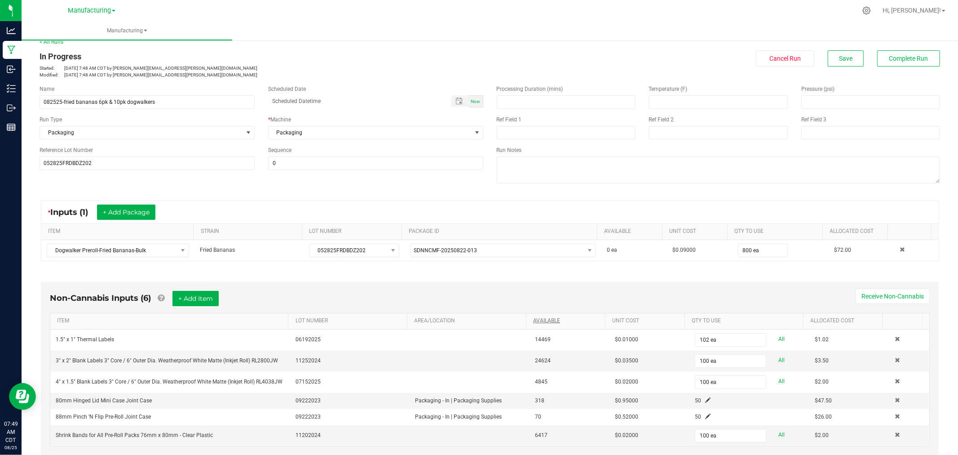
scroll to position [0, 0]
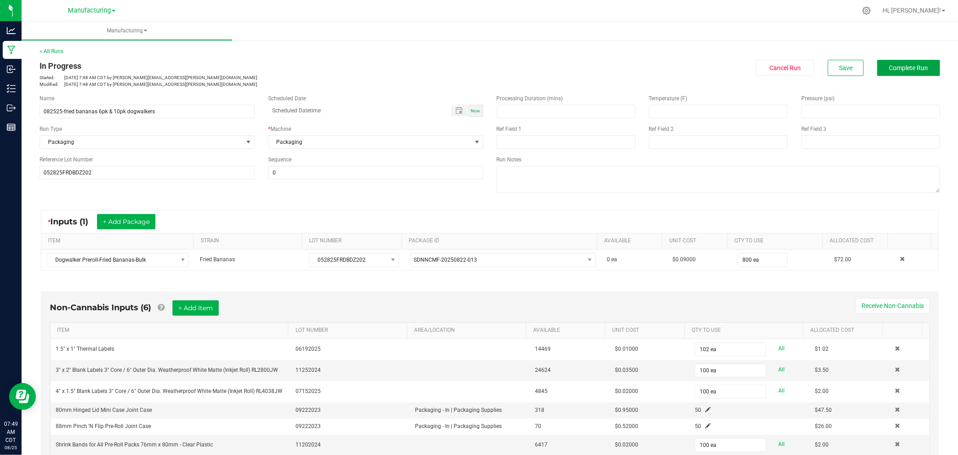
click at [918, 70] on span "Complete Run" at bounding box center [908, 67] width 39 height 7
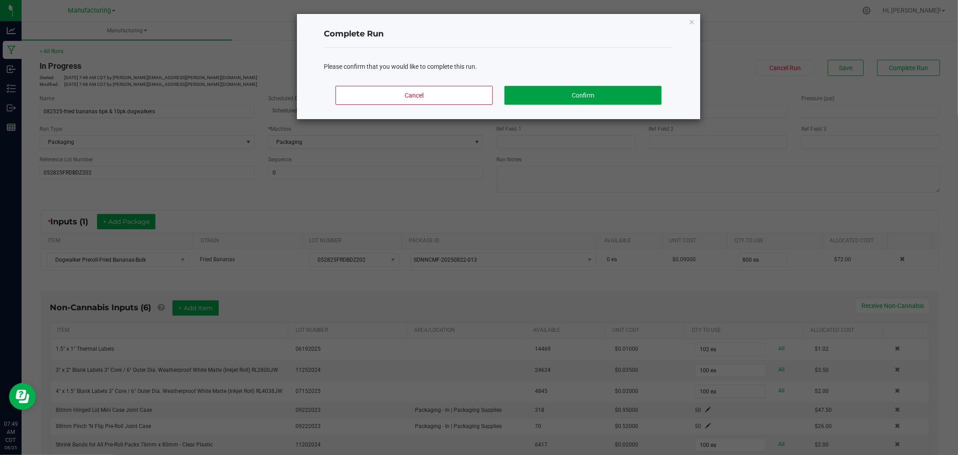
click at [641, 86] on button "Confirm" at bounding box center [582, 95] width 157 height 19
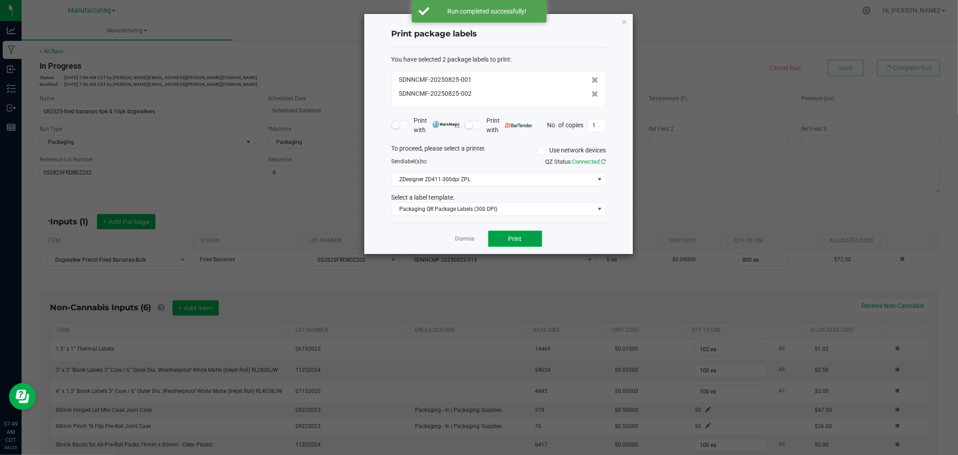
click at [530, 237] on button "Print" at bounding box center [515, 238] width 54 height 16
click at [625, 16] on icon "button" at bounding box center [624, 21] width 6 height 11
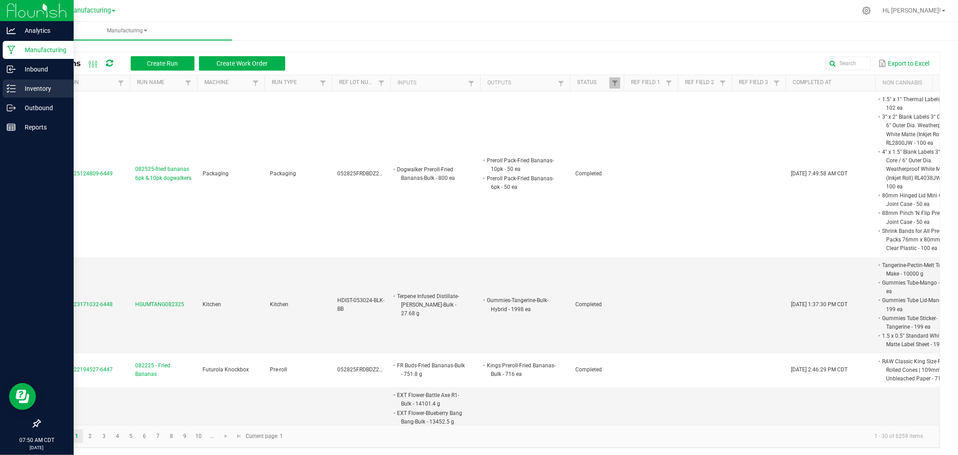
click at [5, 86] on div "Inventory" at bounding box center [38, 89] width 71 height 18
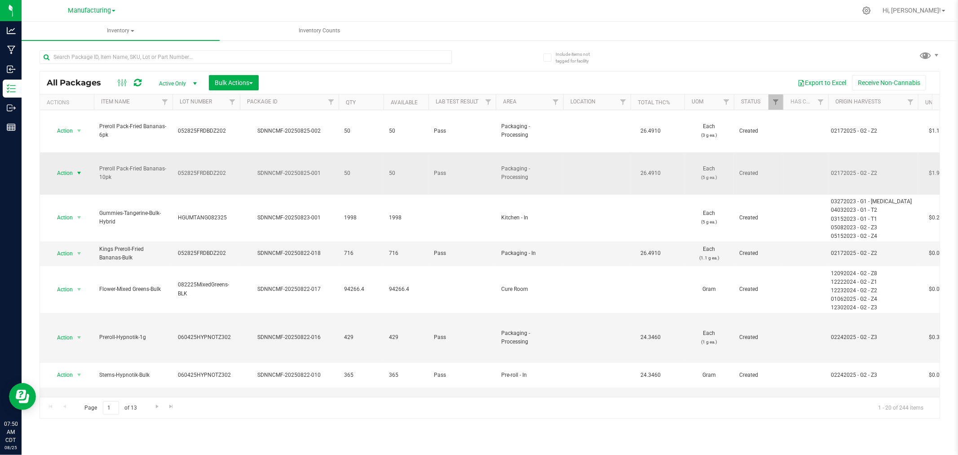
click at [78, 169] on span "select" at bounding box center [78, 172] width 7 height 7
click at [90, 263] on li "Print package label" at bounding box center [77, 261] width 57 height 25
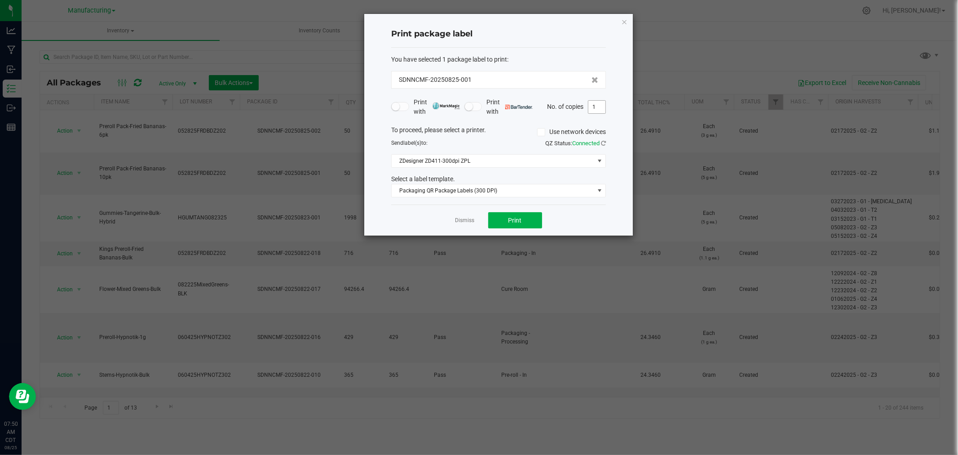
click at [599, 104] on input "1" at bounding box center [596, 107] width 17 height 13
type input "50"
click at [532, 221] on button "Print" at bounding box center [515, 220] width 54 height 16
click at [624, 20] on icon "button" at bounding box center [624, 21] width 6 height 11
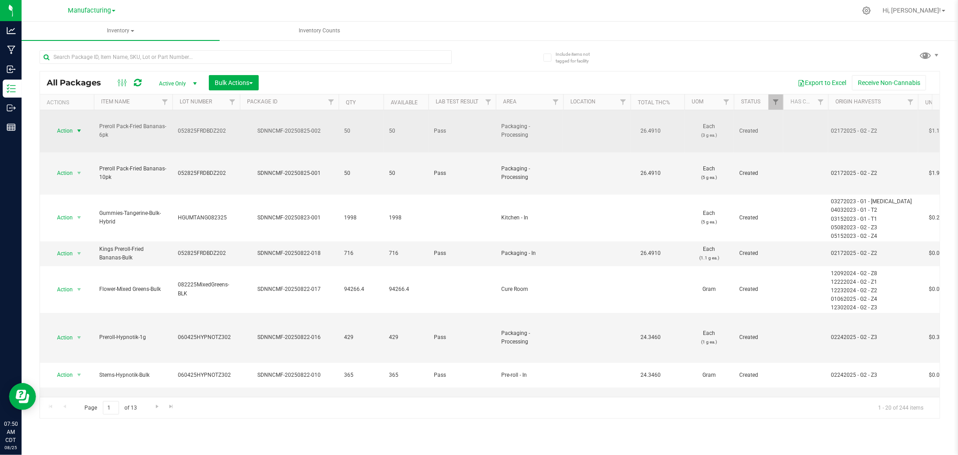
drag, startPoint x: 79, startPoint y: 119, endPoint x: 81, endPoint y: 124, distance: 5.7
click at [78, 127] on span "select" at bounding box center [78, 130] width 7 height 7
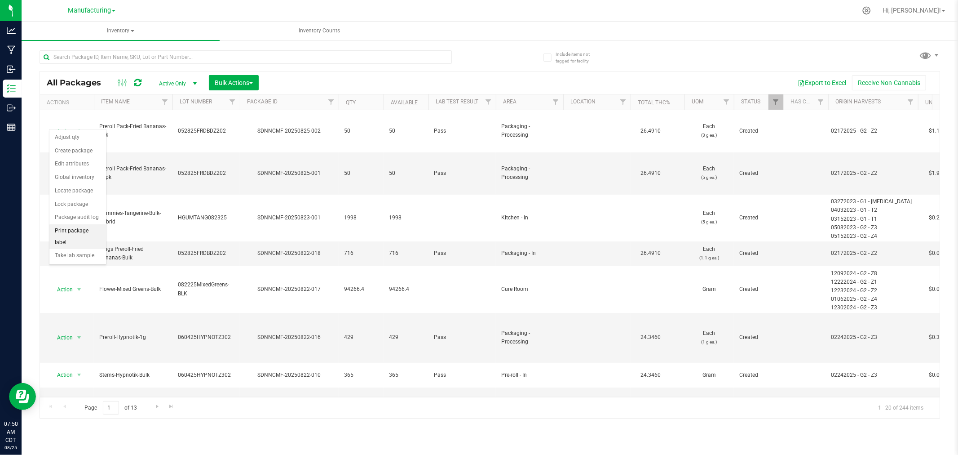
click at [68, 230] on li "Print package label" at bounding box center [77, 236] width 57 height 25
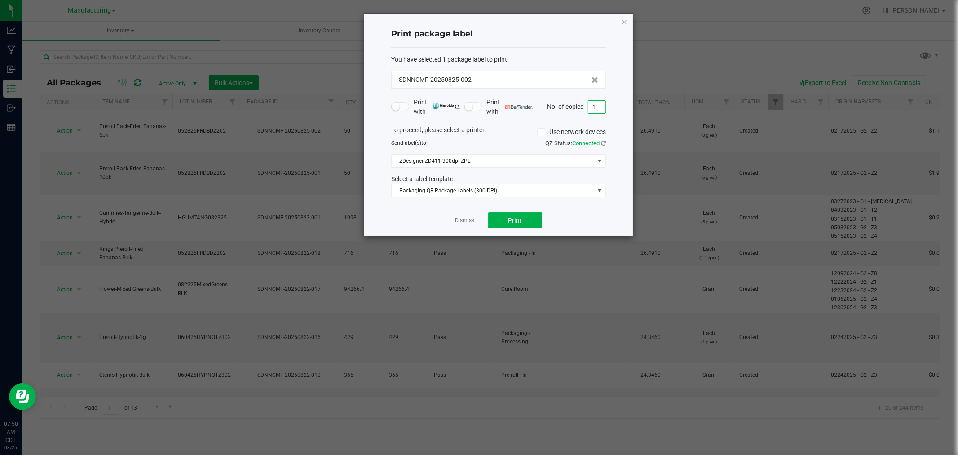
click at [597, 104] on input "1" at bounding box center [596, 107] width 17 height 13
type input "50"
click at [491, 217] on button "Print" at bounding box center [515, 220] width 54 height 16
click at [620, 20] on div "Print package label You have selected 1 package label to print : SDNNCMF-202508…" at bounding box center [498, 124] width 269 height 221
click at [622, 19] on icon "button" at bounding box center [624, 21] width 6 height 11
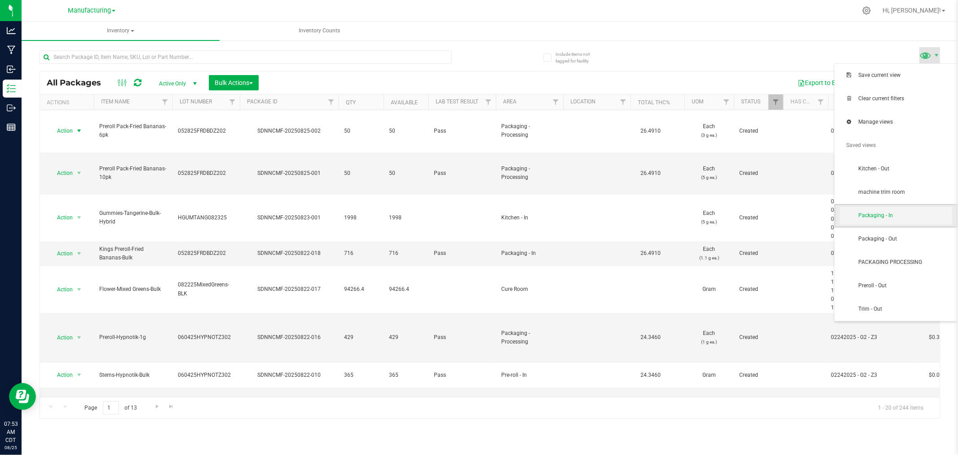
click at [904, 222] on span "Packaging - In" at bounding box center [896, 216] width 112 height 18
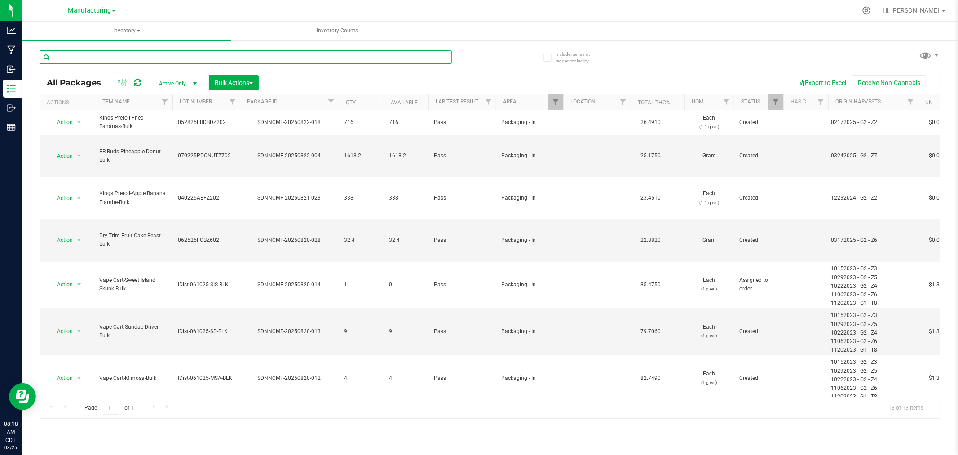
drag, startPoint x: 311, startPoint y: 60, endPoint x: 594, endPoint y: 60, distance: 282.6
click at [345, 61] on input "text" at bounding box center [246, 56] width 412 height 13
click at [932, 57] on span at bounding box center [926, 55] width 13 height 13
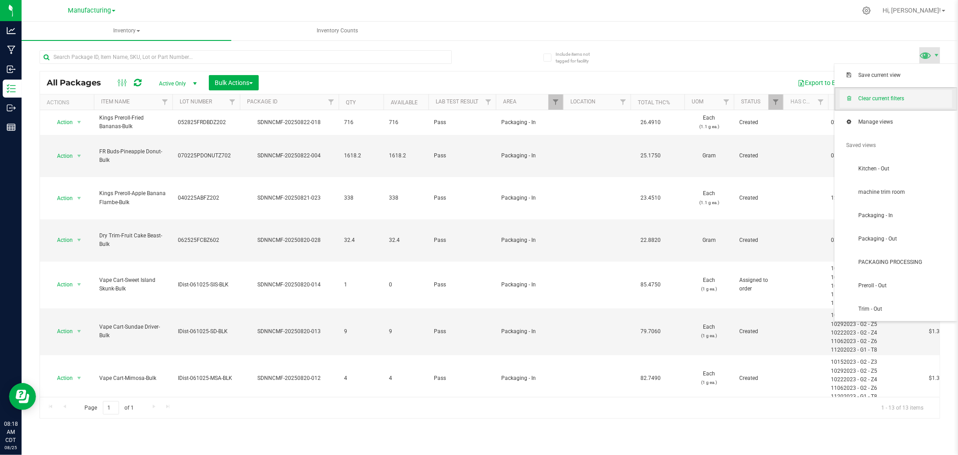
click at [909, 107] on span "Clear current filters" at bounding box center [896, 99] width 112 height 18
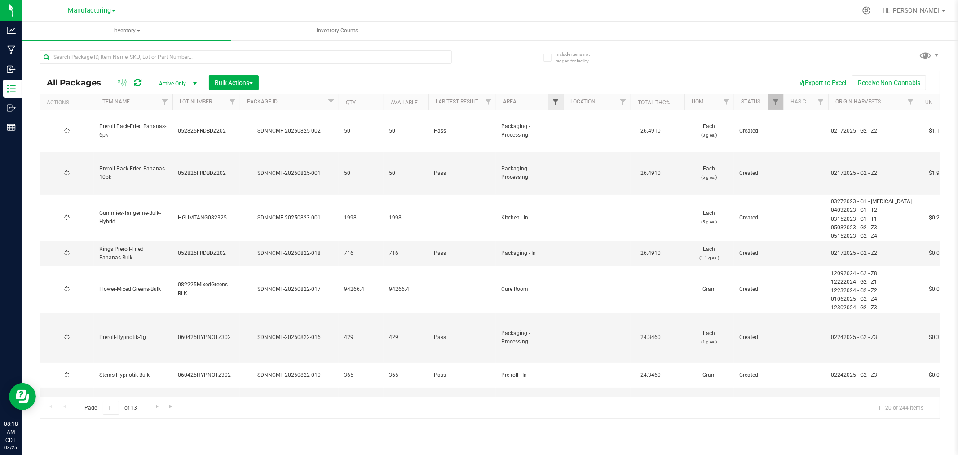
type input "[DATE]"
click at [556, 101] on span "Filter" at bounding box center [555, 101] width 7 height 7
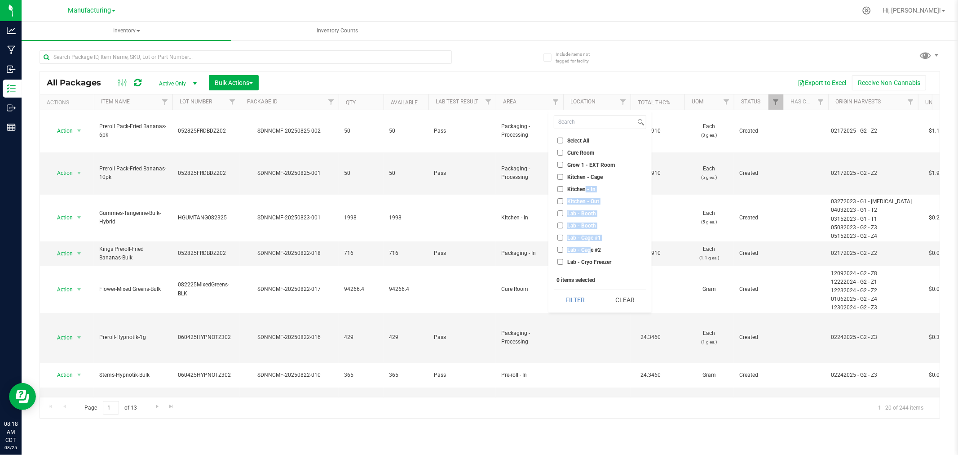
drag, startPoint x: 584, startPoint y: 189, endPoint x: 589, endPoint y: 243, distance: 55.0
click at [589, 243] on ul "Select All Cure Room Grow 1 - EXT Room Kitchen - Cage Kitchen - In Kitchen - Ou…" at bounding box center [600, 203] width 93 height 135
click at [590, 249] on span "Lab - Cage #2" at bounding box center [584, 249] width 34 height 5
click at [563, 249] on input "Lab - Cage #2" at bounding box center [560, 250] width 6 height 6
checkbox input "true"
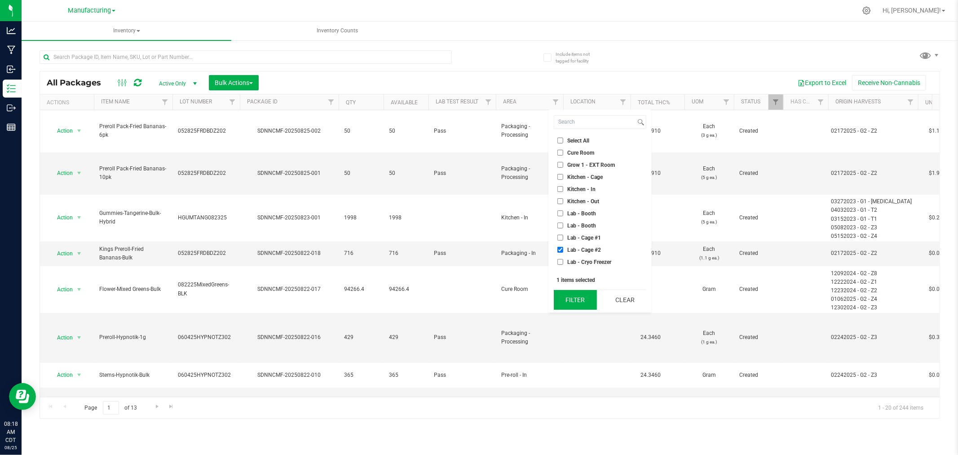
click at [580, 302] on button "Filter" at bounding box center [575, 300] width 43 height 20
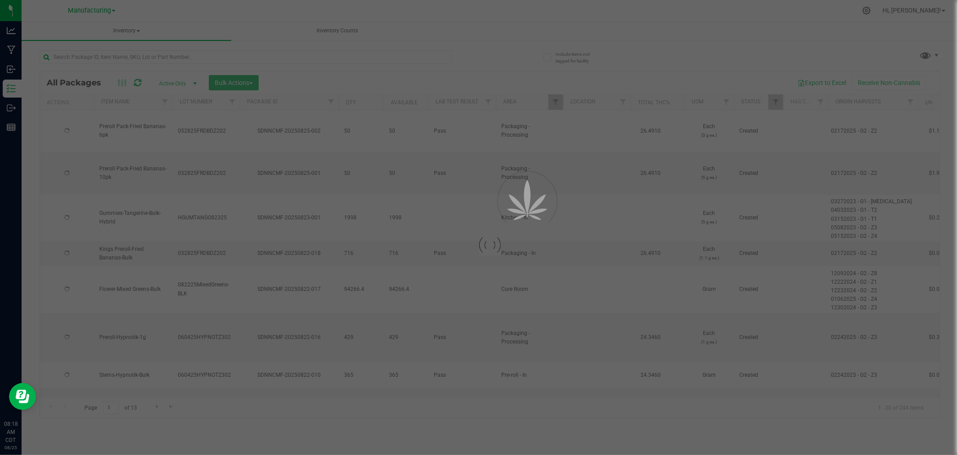
type input "[DATE]"
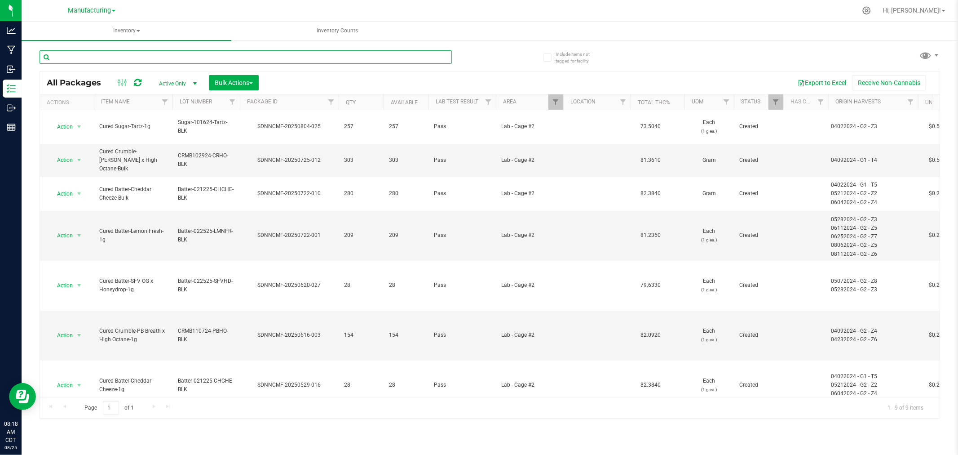
click at [332, 58] on input "text" at bounding box center [246, 56] width 412 height 13
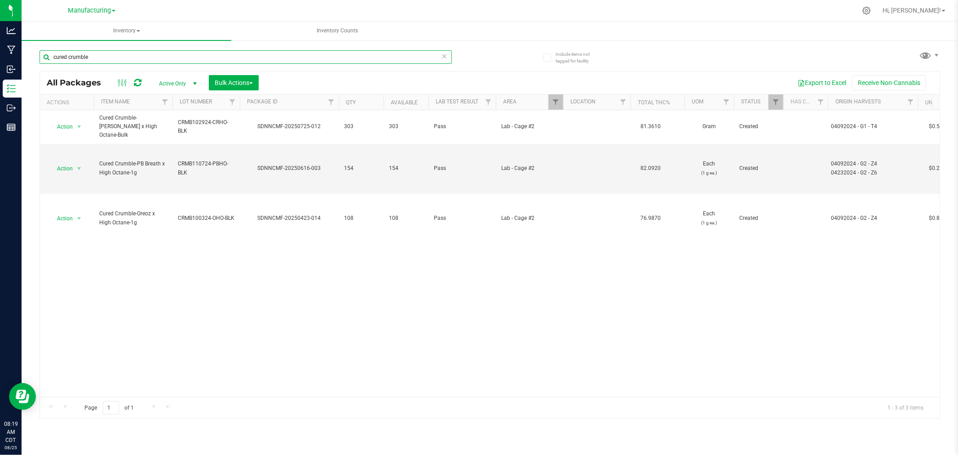
type input "cured crumble"
click at [444, 55] on icon at bounding box center [445, 55] width 6 height 11
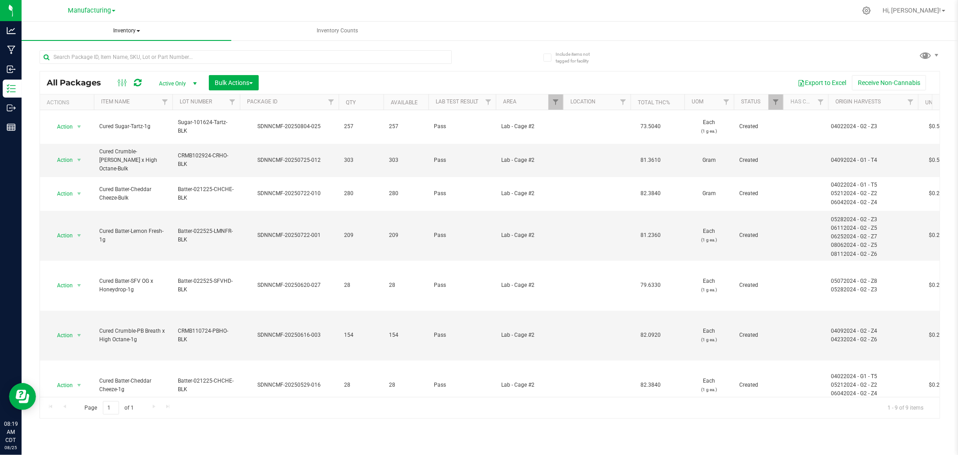
click at [119, 32] on span "Inventory" at bounding box center [127, 31] width 210 height 19
click at [106, 8] on span "Manufacturing" at bounding box center [89, 11] width 43 height 8
click at [86, 52] on link "Retail" at bounding box center [91, 55] width 131 height 12
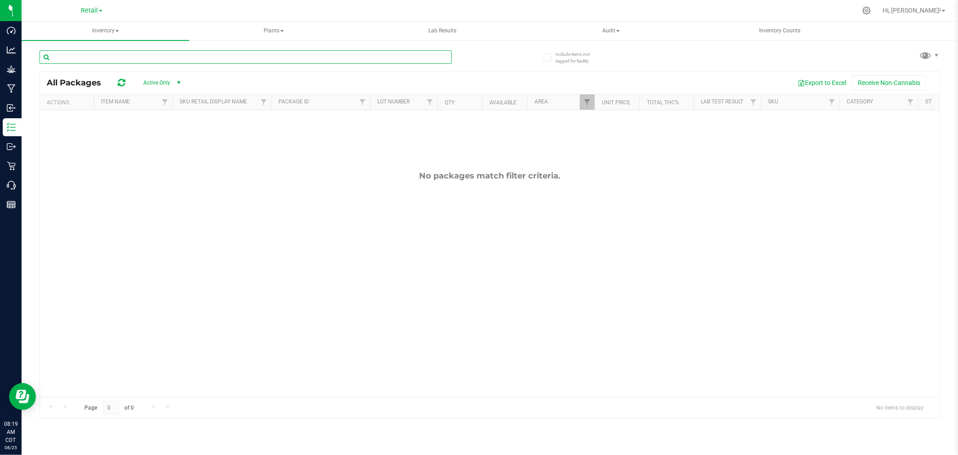
click at [183, 60] on input "text" at bounding box center [246, 56] width 412 height 13
click at [922, 55] on span at bounding box center [926, 55] width 13 height 13
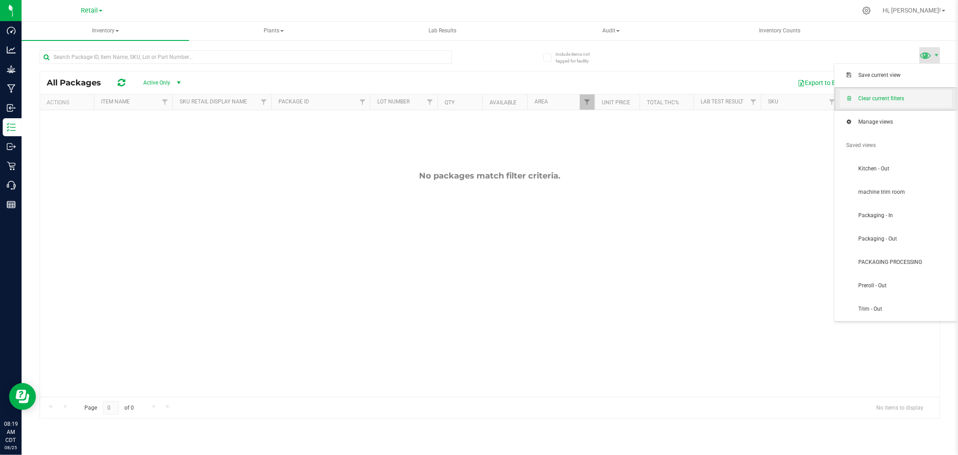
click at [903, 108] on span "Clear current filters" at bounding box center [896, 99] width 112 height 18
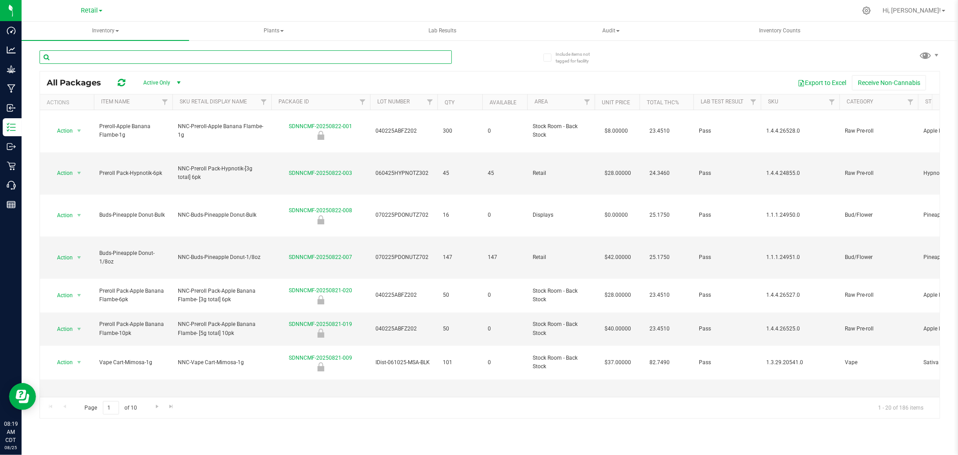
click at [154, 54] on input "text" at bounding box center [246, 56] width 412 height 13
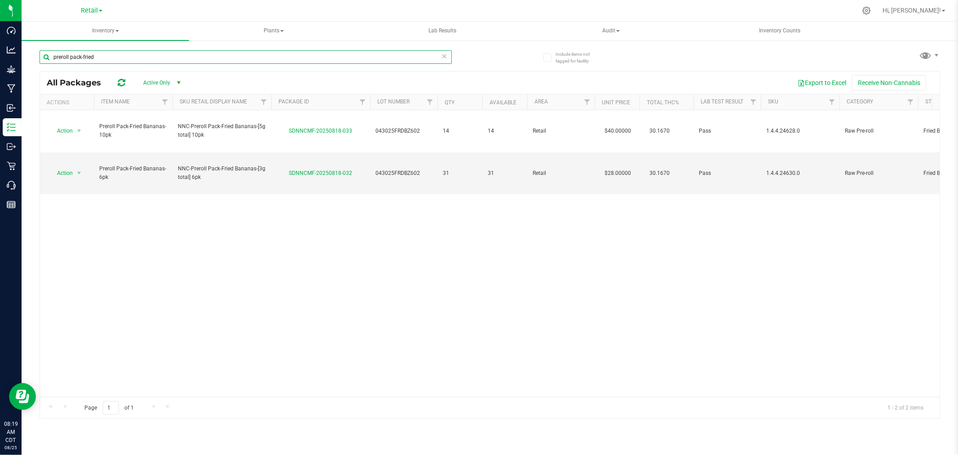
type input "preroll pack-fried"
click at [444, 57] on icon at bounding box center [445, 55] width 6 height 11
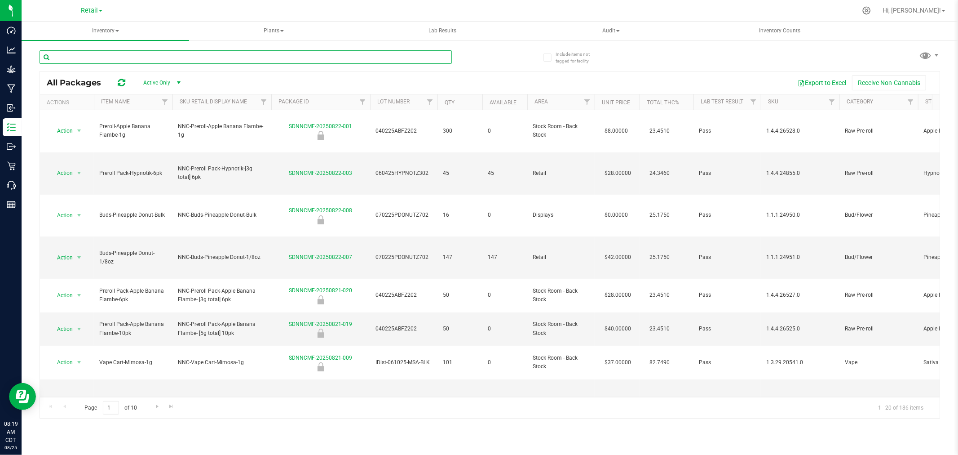
click at [349, 52] on input "text" at bounding box center [246, 56] width 412 height 13
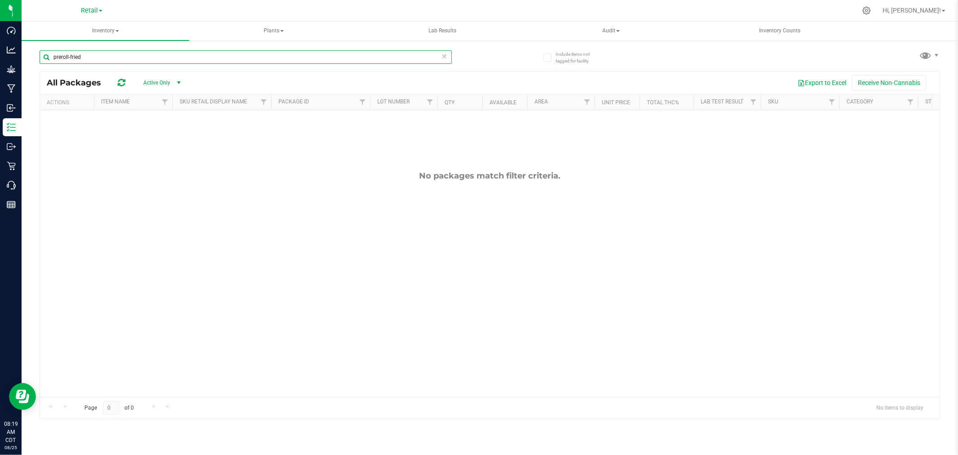
type input "preroll-fried"
click at [445, 56] on icon at bounding box center [445, 55] width 6 height 11
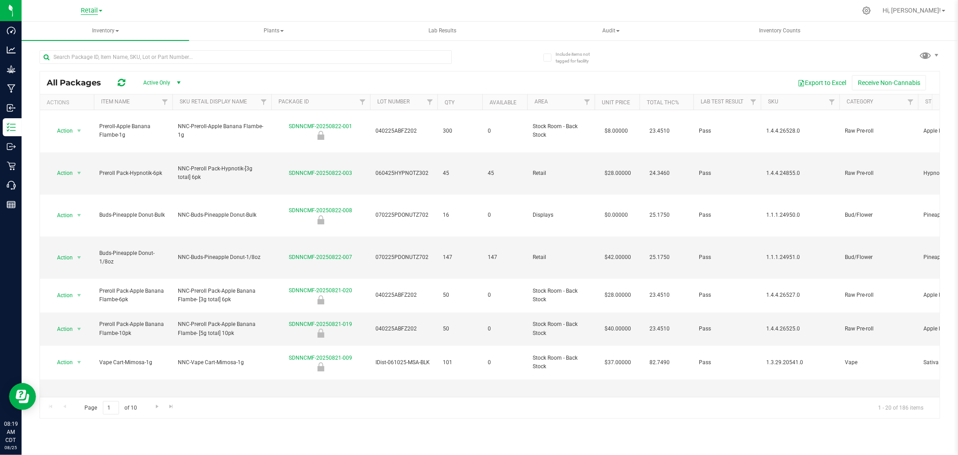
click at [87, 9] on span "Retail" at bounding box center [89, 11] width 17 height 8
click at [91, 40] on link "Manufacturing" at bounding box center [91, 44] width 131 height 12
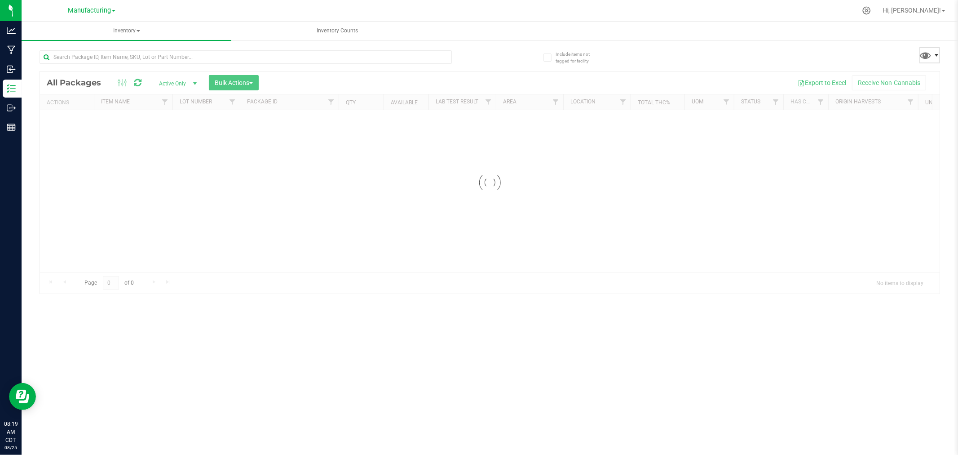
click at [934, 55] on span at bounding box center [936, 55] width 7 height 7
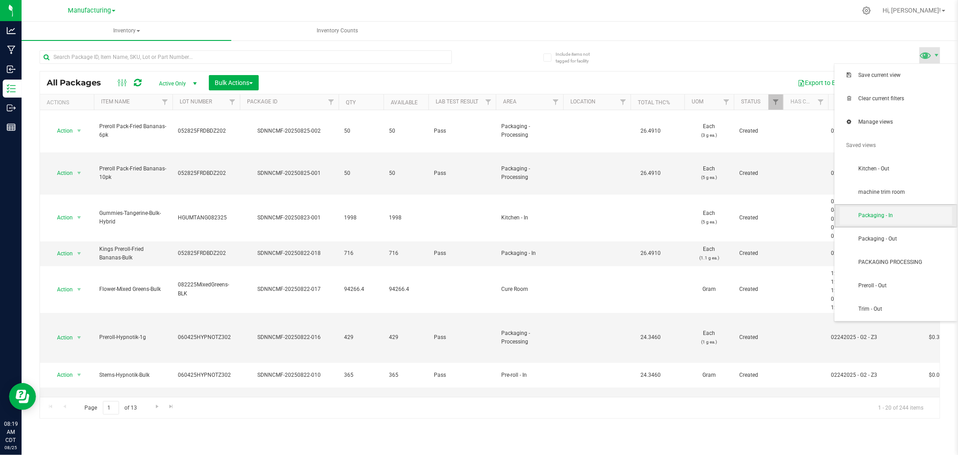
click at [913, 213] on span "Packaging - In" at bounding box center [904, 216] width 93 height 8
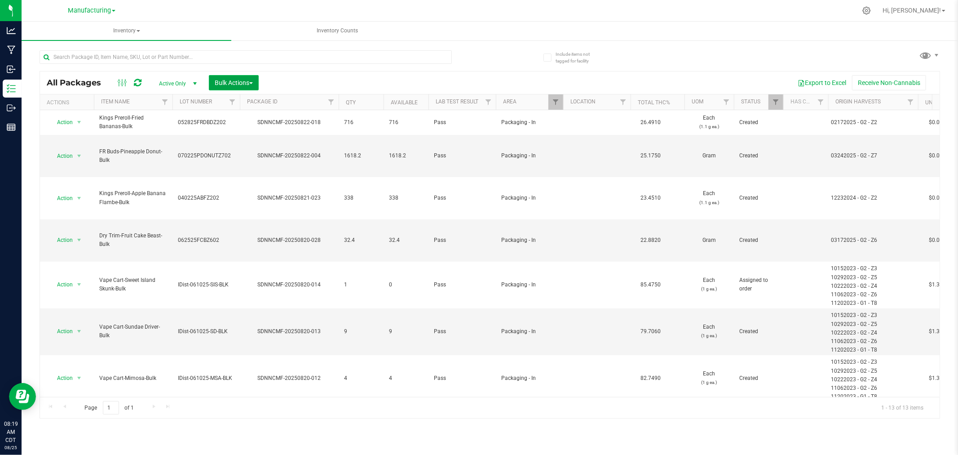
click at [240, 82] on span "Bulk Actions" at bounding box center [234, 82] width 38 height 7
click at [257, 97] on div "Add to manufacturing run" at bounding box center [254, 104] width 80 height 14
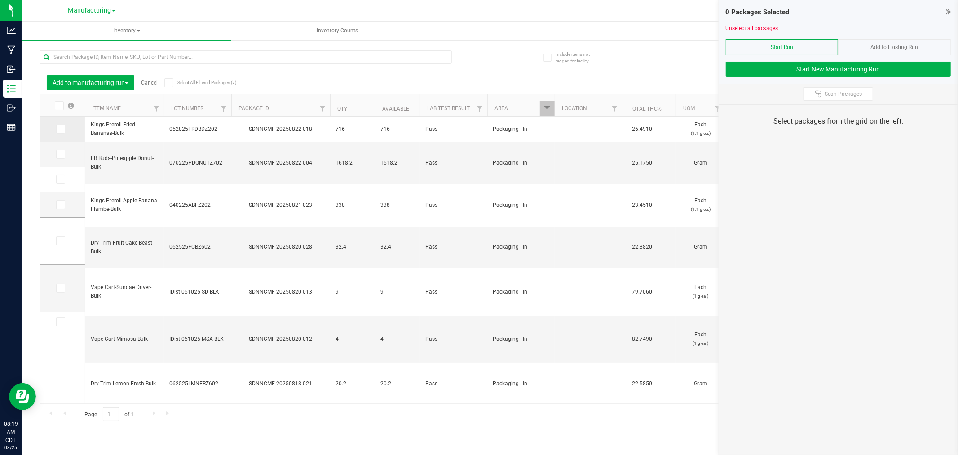
click at [63, 128] on span at bounding box center [60, 128] width 9 height 9
click at [0, 0] on input "checkbox" at bounding box center [0, 0] width 0 height 0
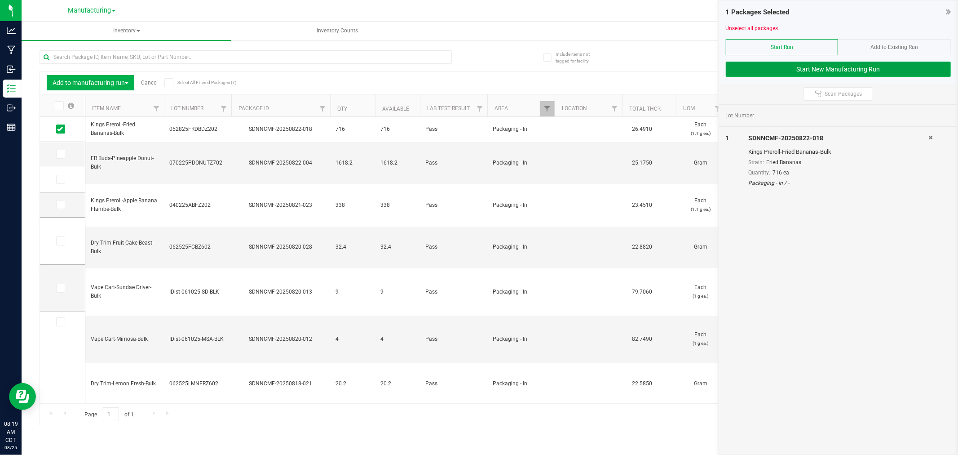
click at [827, 71] on button "Start New Manufacturing Run" at bounding box center [838, 69] width 225 height 15
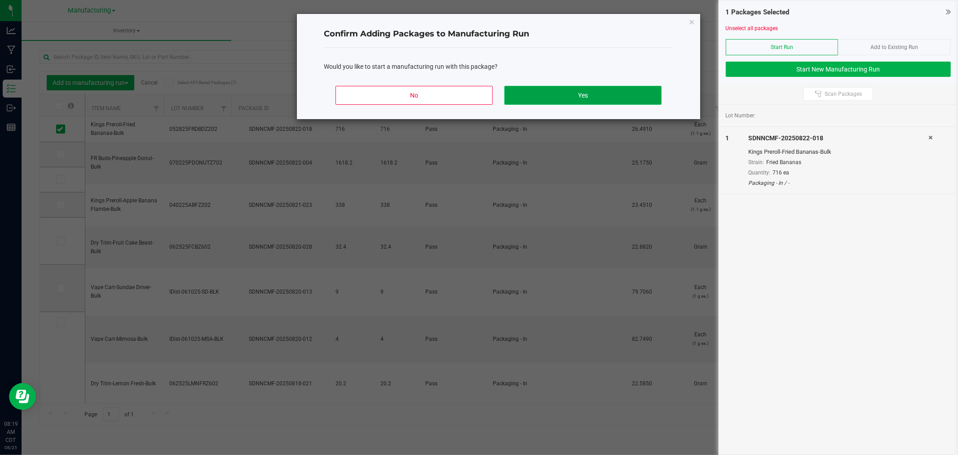
click at [543, 95] on button "Yes" at bounding box center [582, 95] width 157 height 19
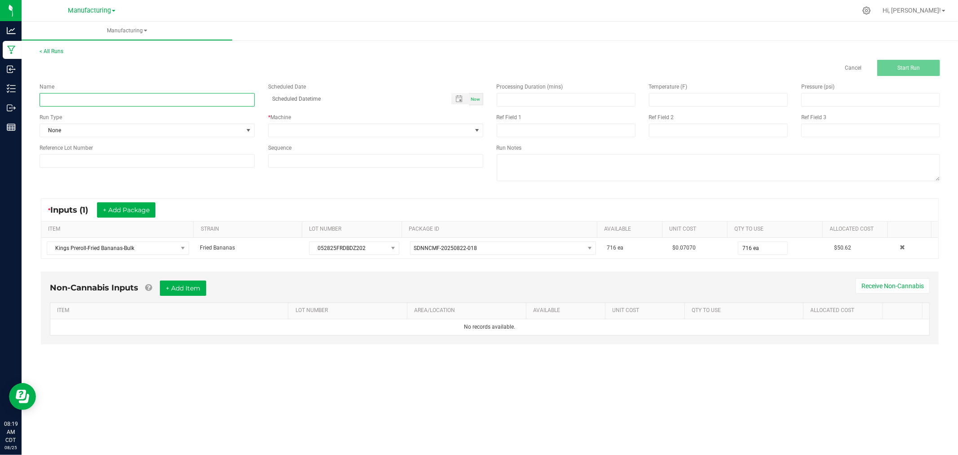
click at [212, 102] on input at bounding box center [147, 99] width 215 height 13
click at [500, 193] on div "* Inputs (1) + Add Package ITEM STRAIN LOT NUMBER PACKAGE ID AVAILABLE Unit Cos…" at bounding box center [490, 228] width 914 height 77
click at [91, 104] on input at bounding box center [147, 99] width 215 height 13
type input "[DATE]"
click at [141, 140] on div "Name [DATE] Scheduled Date Now Run Type None * Machine Reference Lot Number Seq…" at bounding box center [261, 125] width 457 height 98
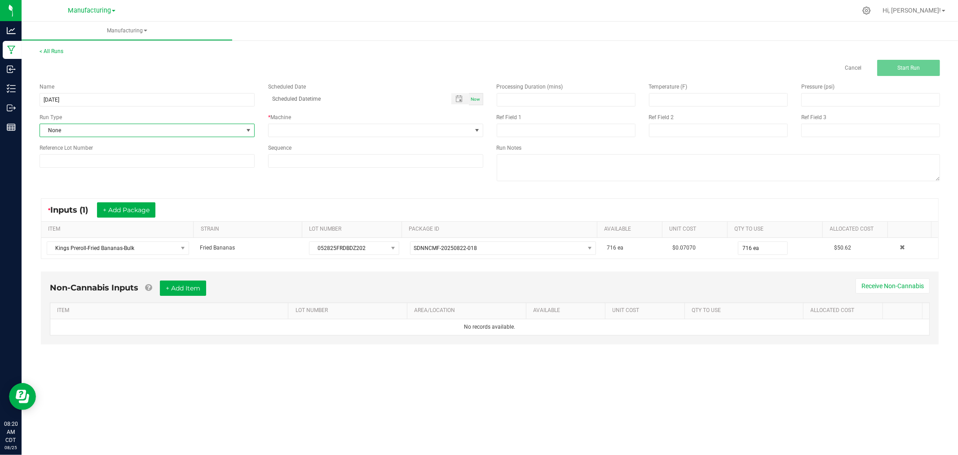
click at [141, 135] on span "None" at bounding box center [141, 130] width 203 height 13
click at [105, 226] on li "Packaging" at bounding box center [147, 230] width 214 height 13
click at [279, 133] on span at bounding box center [370, 130] width 203 height 13
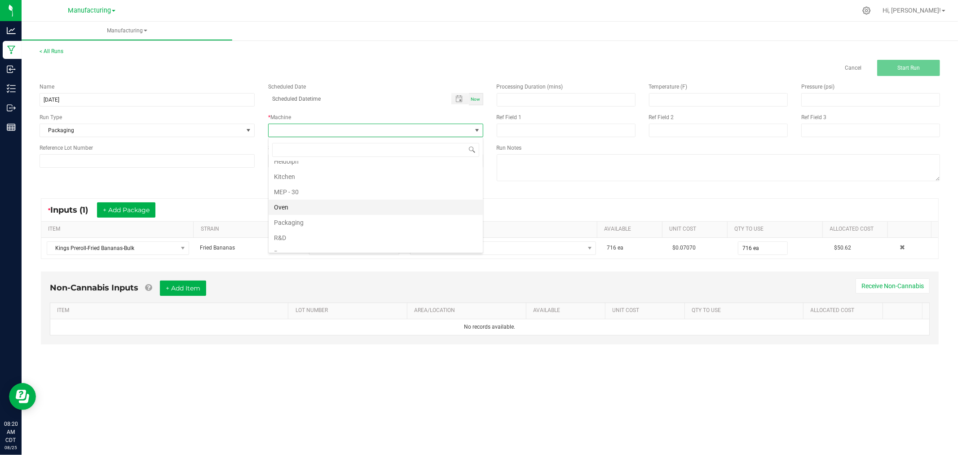
scroll to position [50, 0]
click at [315, 216] on li "Packaging" at bounding box center [376, 210] width 214 height 15
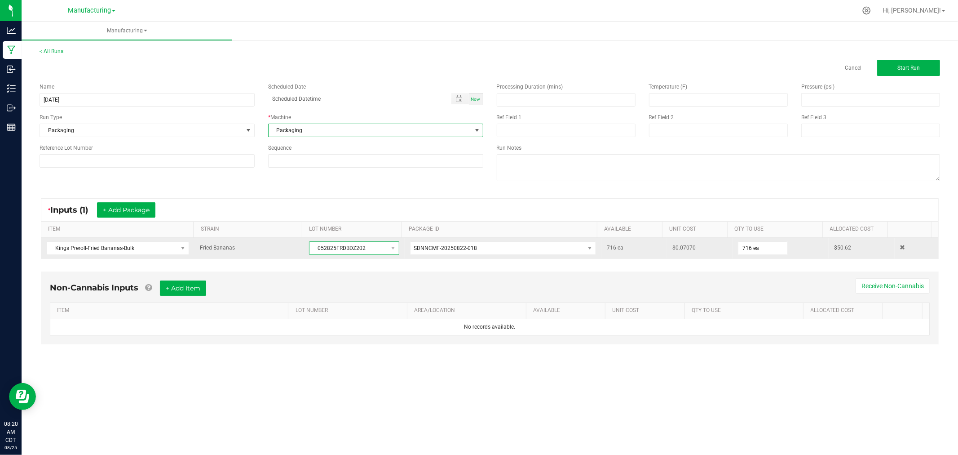
click at [330, 250] on span "052825FRDBDZ202" at bounding box center [349, 248] width 78 height 13
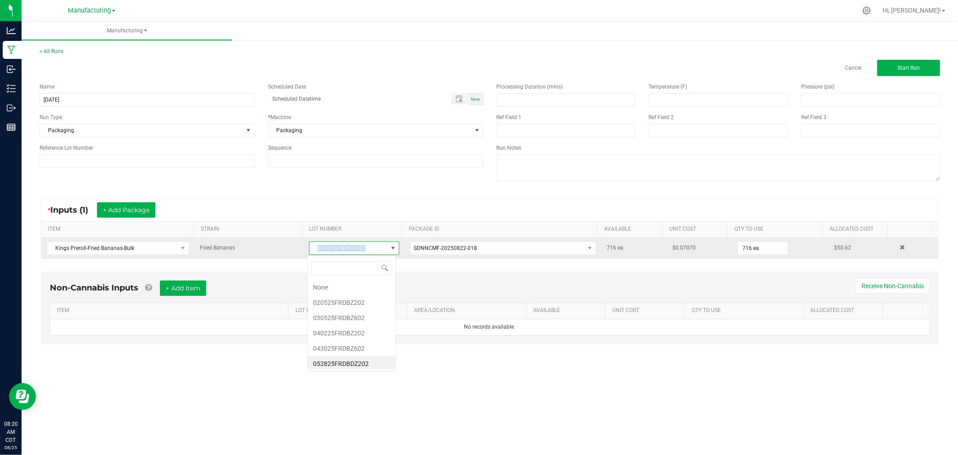
click at [330, 250] on span "052825FRDBDZ202" at bounding box center [349, 248] width 78 height 13
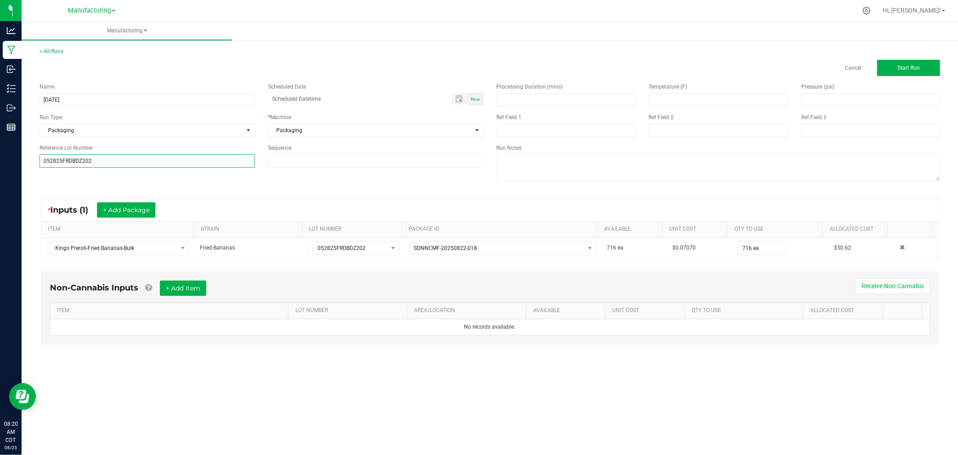
type input "052825FRDBDZ202"
click at [265, 188] on div "Name [DATE] Scheduled Date Now Run Type Packaging * Machine Packaging Reference…" at bounding box center [490, 133] width 914 height 114
click at [907, 63] on button "Start Run" at bounding box center [908, 68] width 63 height 16
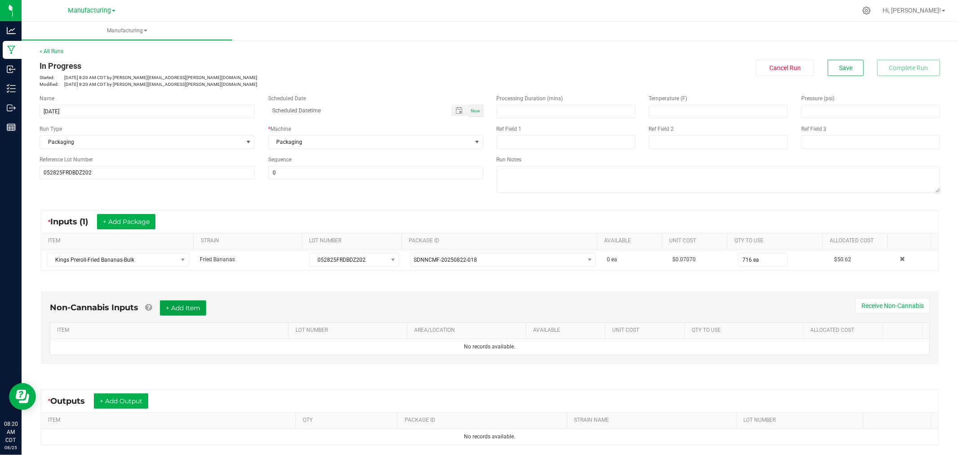
click at [191, 310] on button "+ Add Item" at bounding box center [183, 307] width 46 height 15
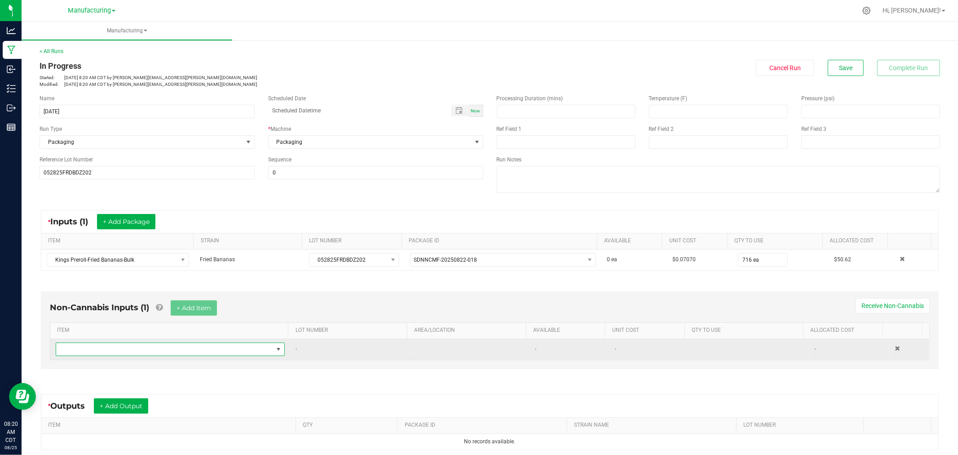
click at [247, 355] on span "NO DATA FOUND" at bounding box center [164, 349] width 217 height 13
type input "p"
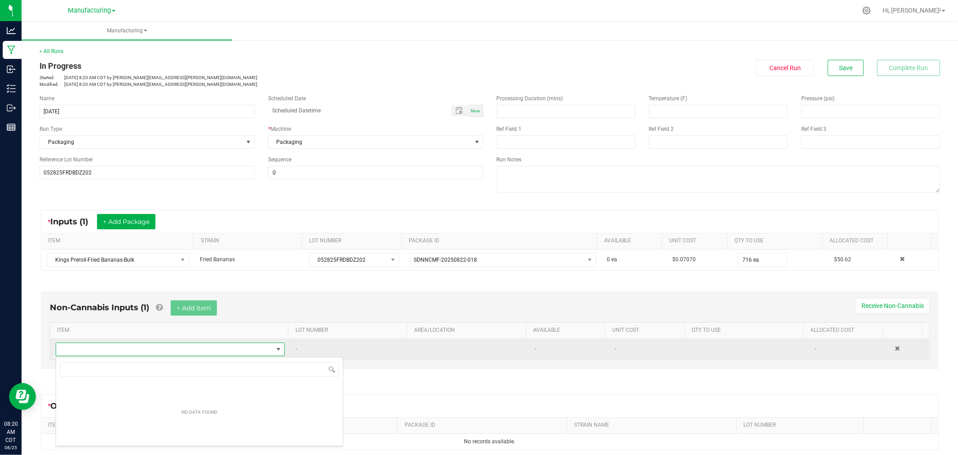
scroll to position [0, 0]
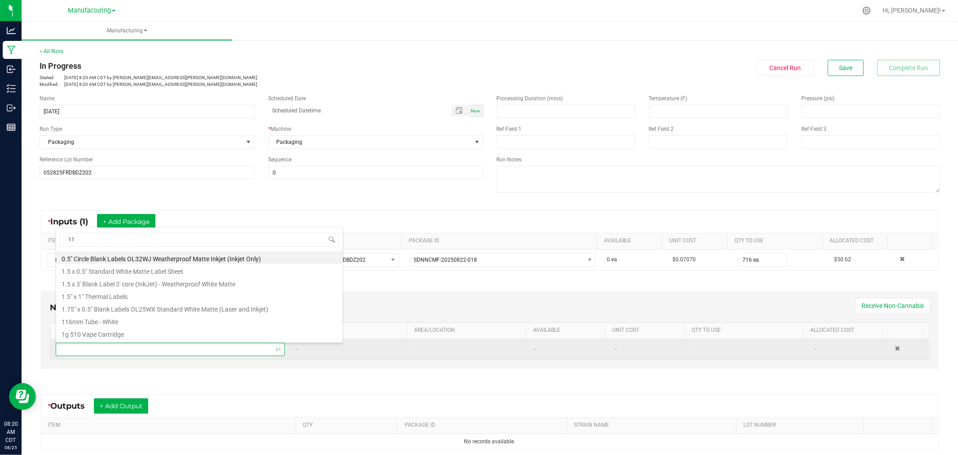
type input "116"
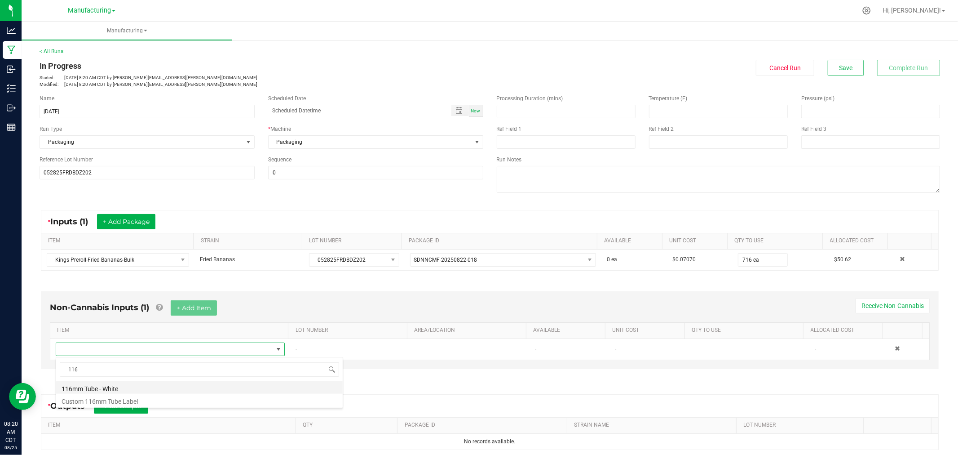
click at [165, 383] on li "116mm Tube - White" at bounding box center [199, 387] width 287 height 13
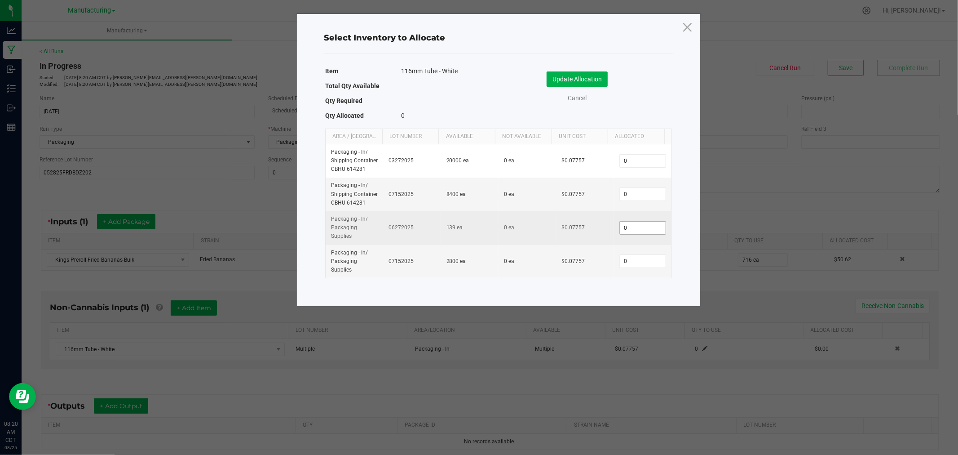
click at [645, 228] on input "0" at bounding box center [643, 227] width 46 height 13
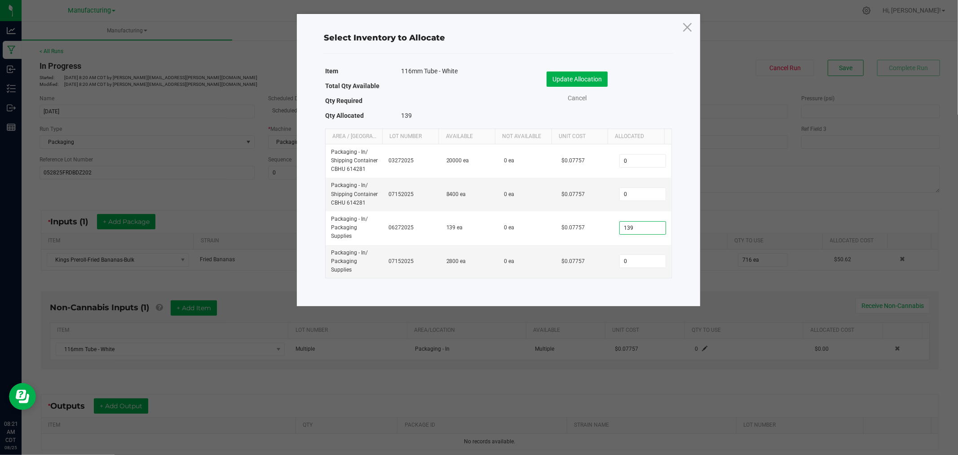
type input "139"
click at [683, 199] on div "Select Inventory to Allocate Item 116mm Tube - White Total Qty Available Qty Re…" at bounding box center [498, 160] width 403 height 292
click at [627, 269] on td "0" at bounding box center [643, 261] width 58 height 33
click at [629, 259] on input "0" at bounding box center [643, 261] width 46 height 13
type input "577"
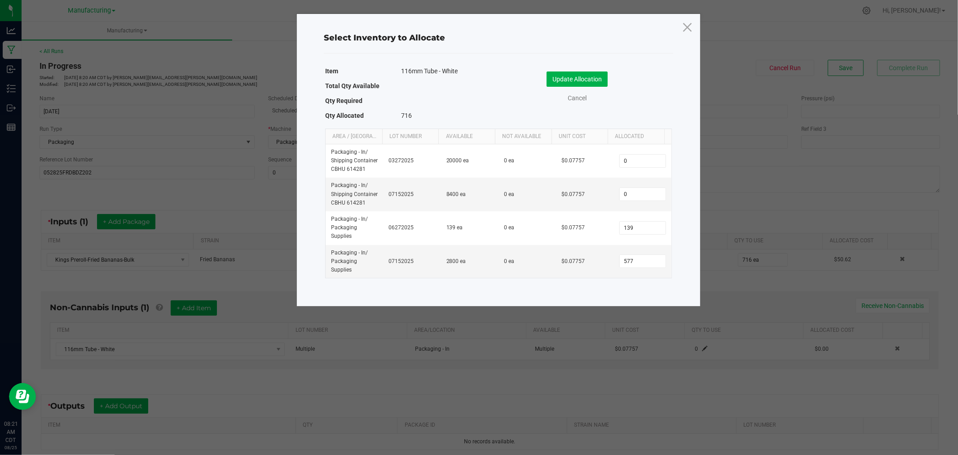
click at [606, 106] on div "Update Allocation Cancel" at bounding box center [585, 88] width 160 height 47
click at [565, 75] on button "Update Allocation" at bounding box center [577, 78] width 61 height 15
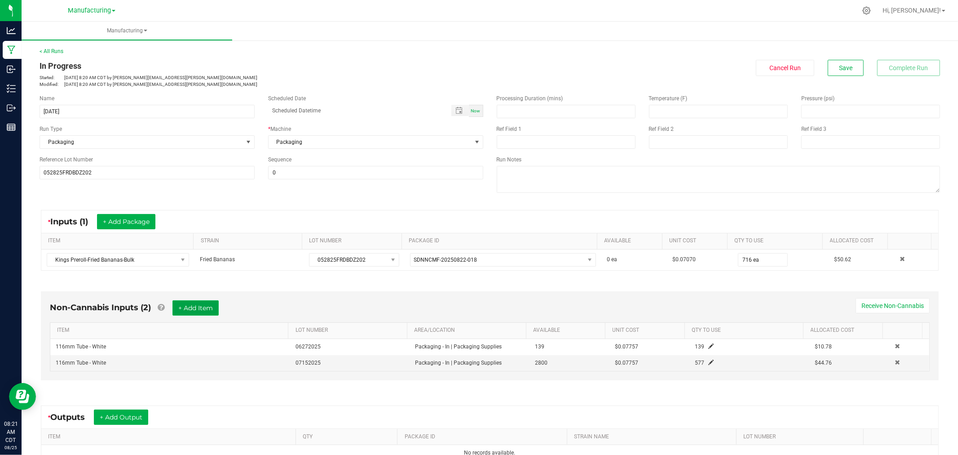
click at [189, 308] on button "+ Add Item" at bounding box center [196, 307] width 46 height 15
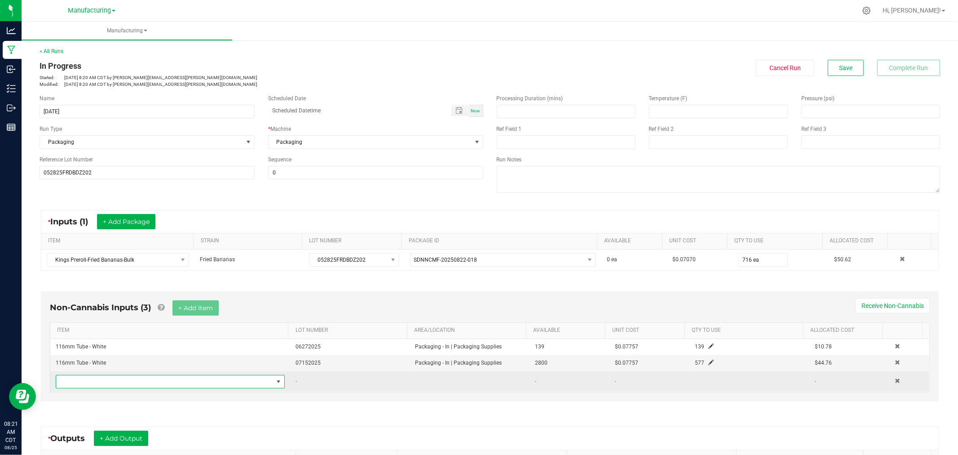
click at [192, 383] on span "NO DATA FOUND" at bounding box center [164, 381] width 217 height 13
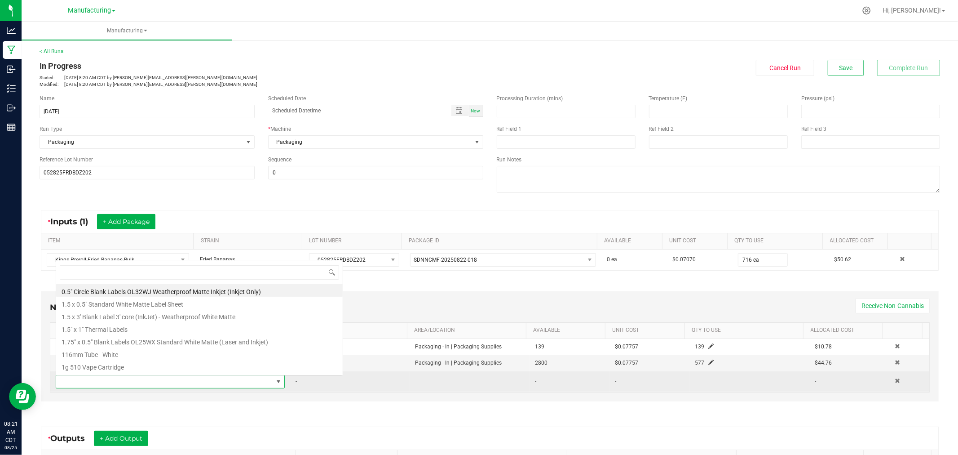
scroll to position [13, 222]
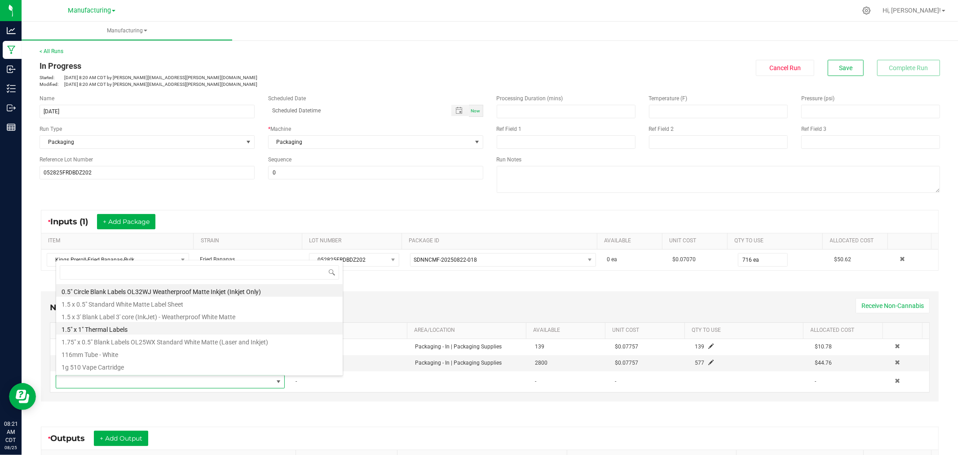
click at [157, 325] on li "1.5" x 1" Thermal Labels" at bounding box center [199, 328] width 287 height 13
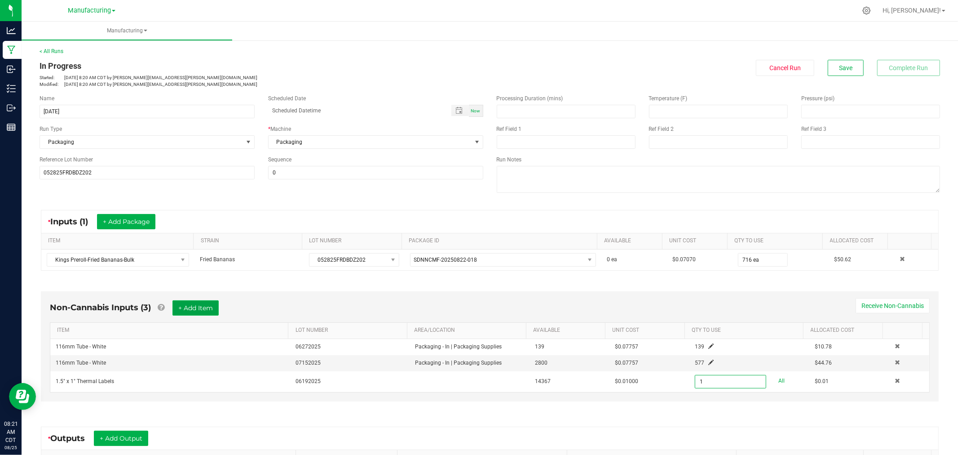
type input "1 ea"
drag, startPoint x: 187, startPoint y: 306, endPoint x: 177, endPoint y: 363, distance: 57.4
click at [187, 306] on button "+ Add Item" at bounding box center [196, 307] width 46 height 15
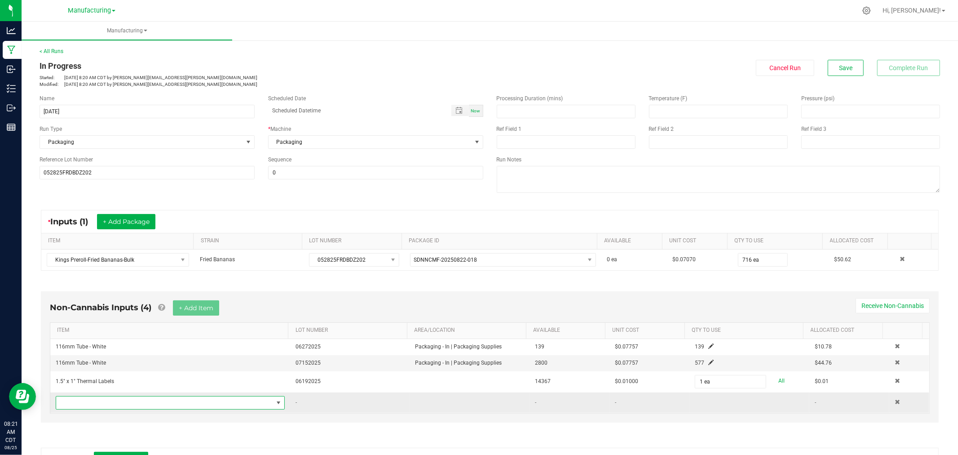
click at [175, 405] on span "NO DATA FOUND" at bounding box center [164, 402] width 217 height 13
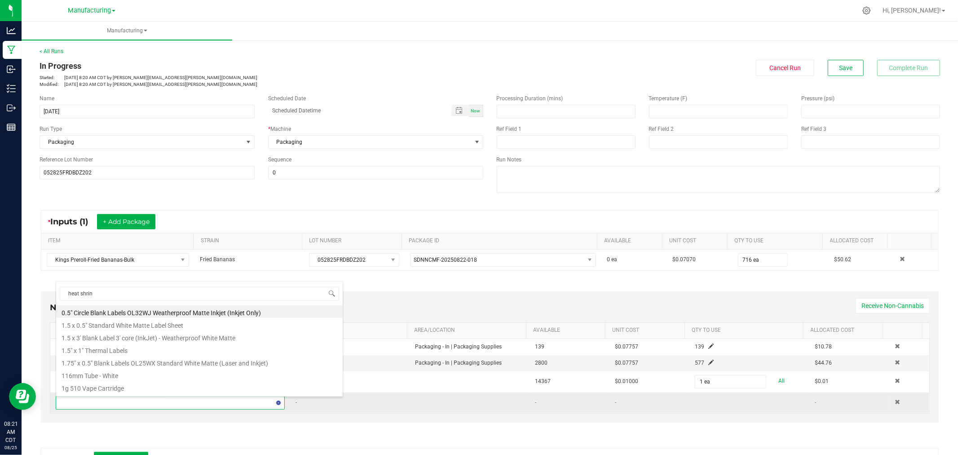
type input "heat shrink"
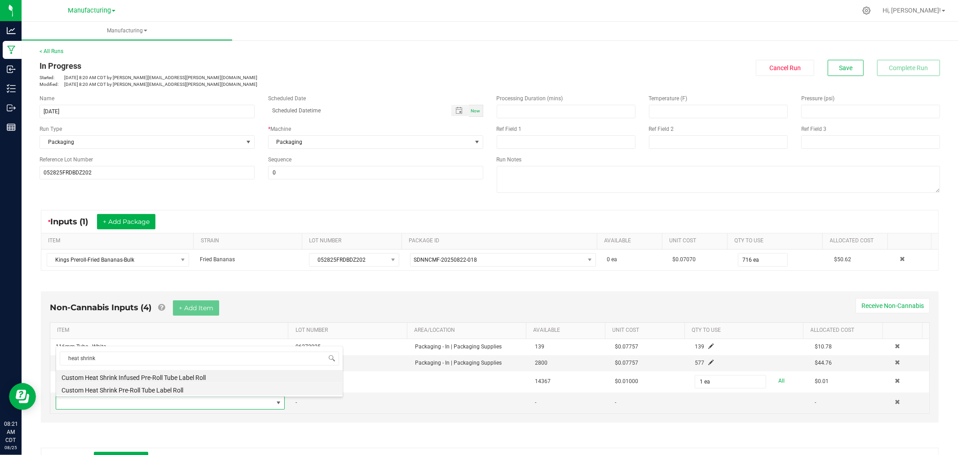
click at [158, 389] on li "Custom Heat Shrink Pre-Roll Tube Label Roll" at bounding box center [199, 388] width 287 height 13
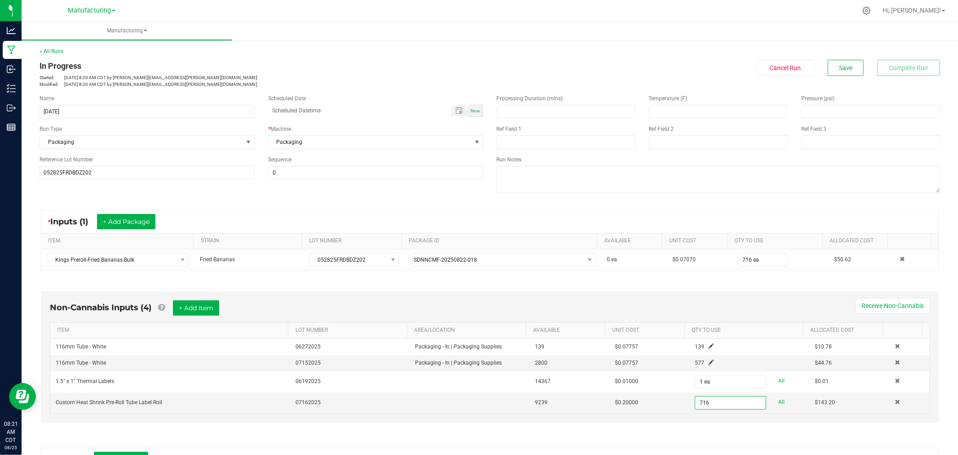
type input "716 ea"
click at [354, 291] on div "Non-Cannabis Inputs (4) + Add Item Receive Non-Cannabis ITEM LOT NUMBER AREA/LO…" at bounding box center [490, 359] width 914 height 161
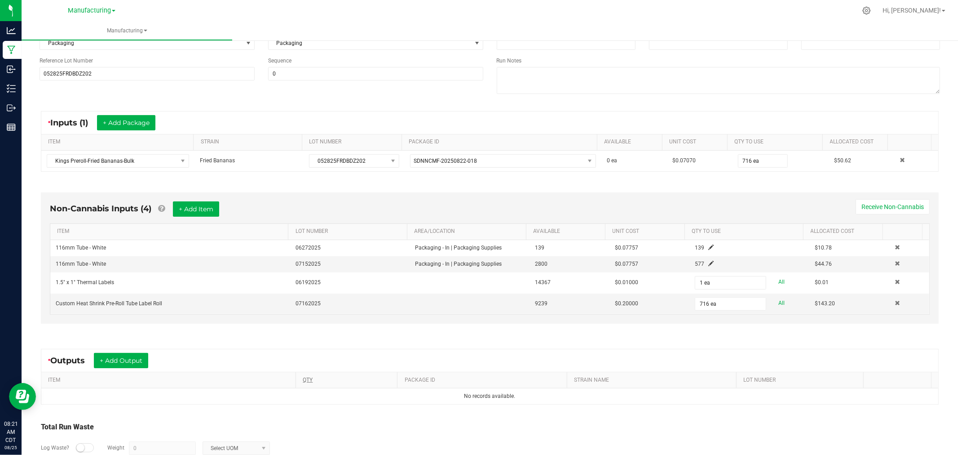
scroll to position [100, 0]
click at [131, 356] on button "+ Add Output" at bounding box center [121, 359] width 54 height 15
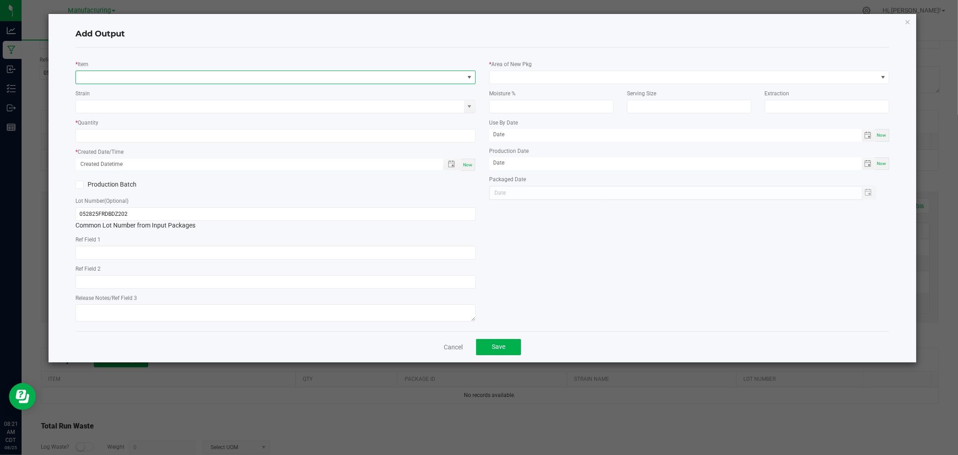
click at [163, 72] on span "NO DATA FOUND" at bounding box center [270, 77] width 388 height 13
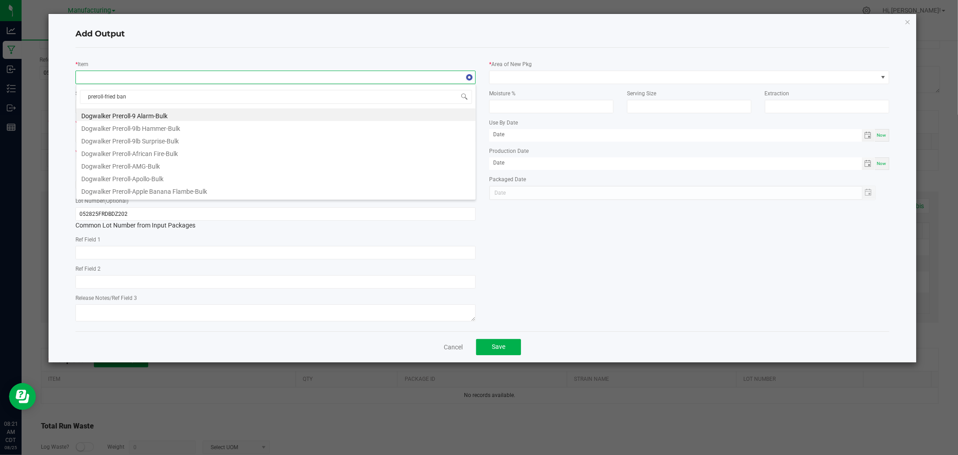
type input "preroll-[PERSON_NAME]"
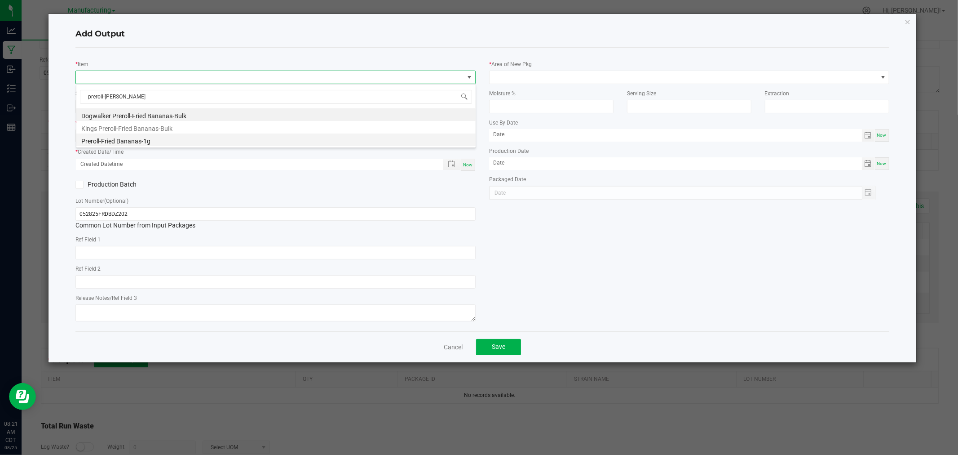
click at [171, 142] on li "Preroll-Fried Bananas-1g" at bounding box center [275, 139] width 399 height 13
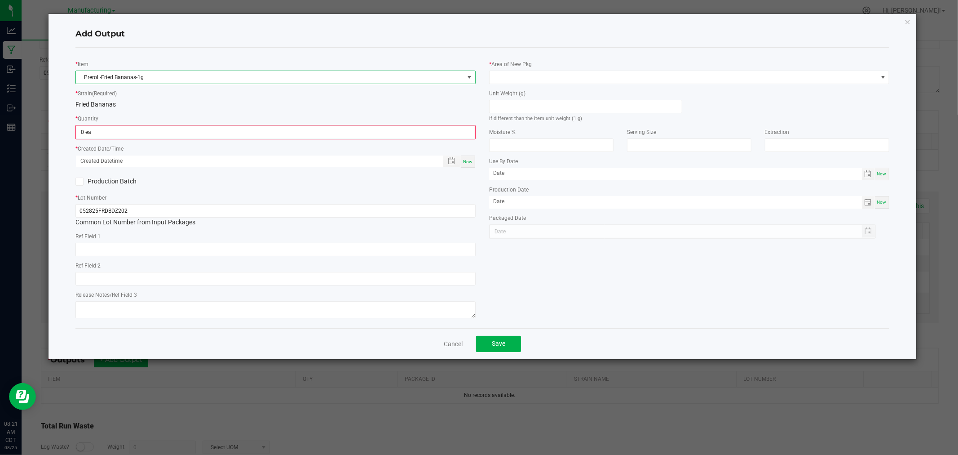
click at [171, 120] on div "* Quantity 0 ea" at bounding box center [275, 127] width 400 height 26
click at [173, 124] on div "* Quantity 0 ea" at bounding box center [275, 127] width 400 height 26
click at [171, 131] on input "0" at bounding box center [275, 132] width 398 height 13
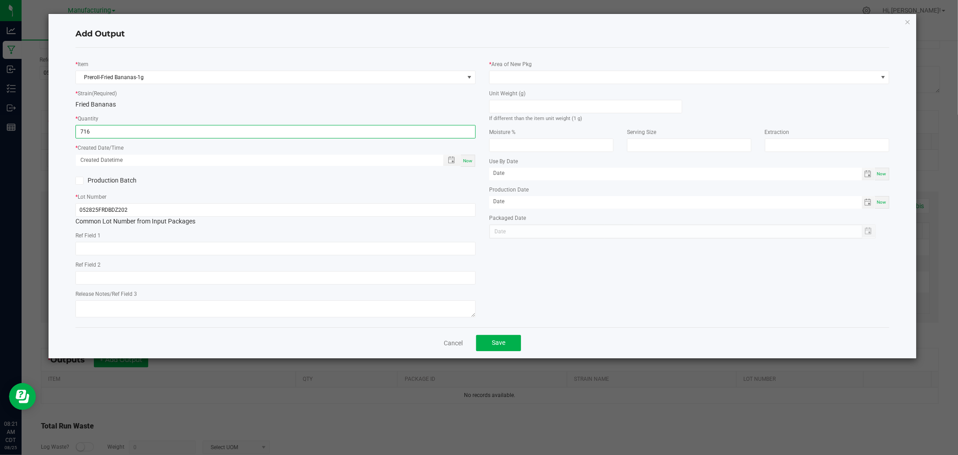
type input "716 ea"
drag, startPoint x: 469, startPoint y: 159, endPoint x: 473, endPoint y: 154, distance: 6.1
click at [469, 159] on span "Now" at bounding box center [467, 160] width 9 height 5
type input "[DATE] 8:21 AM"
type input "[DATE]"
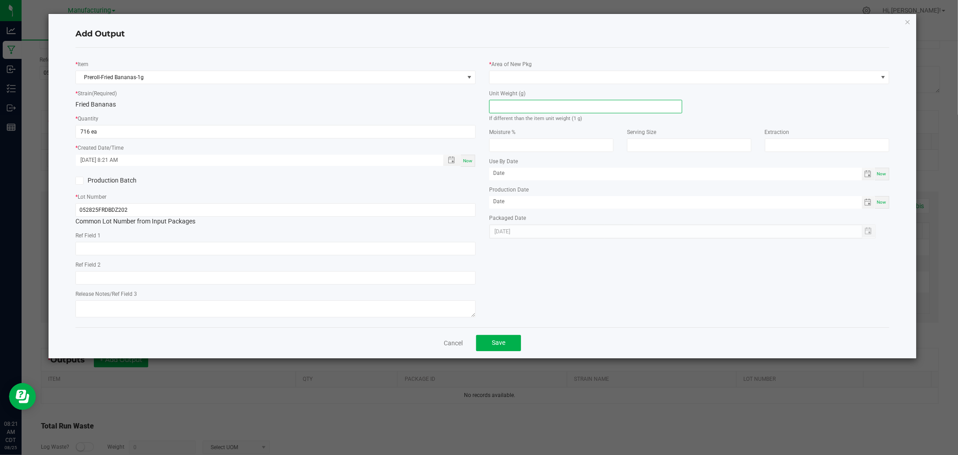
click at [527, 112] on input at bounding box center [586, 106] width 192 height 13
type input "1"
click at [538, 82] on span at bounding box center [684, 77] width 388 height 13
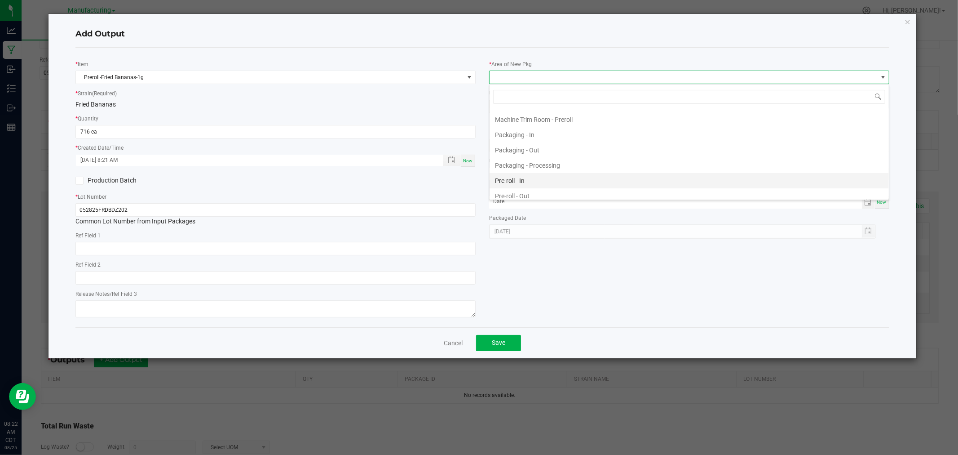
scroll to position [240, 0]
click at [580, 181] on li "Packaging - Processing" at bounding box center [689, 180] width 399 height 15
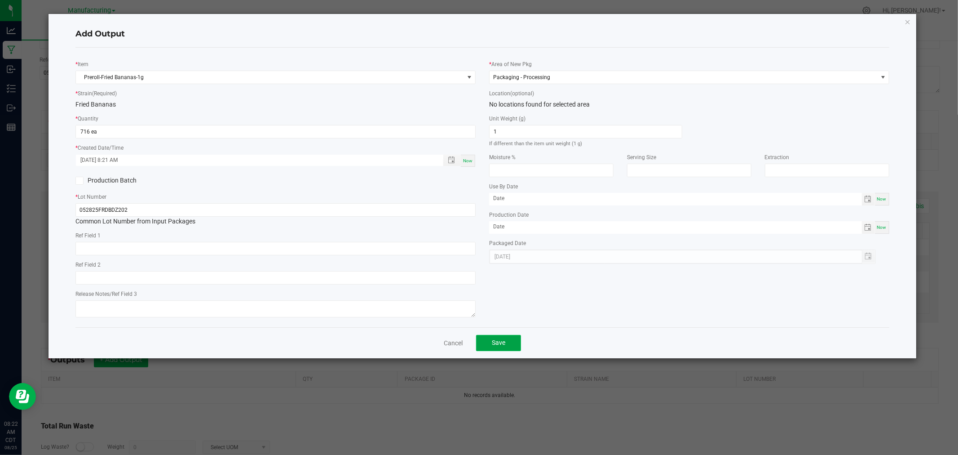
click at [504, 341] on span "Save" at bounding box center [498, 342] width 13 height 7
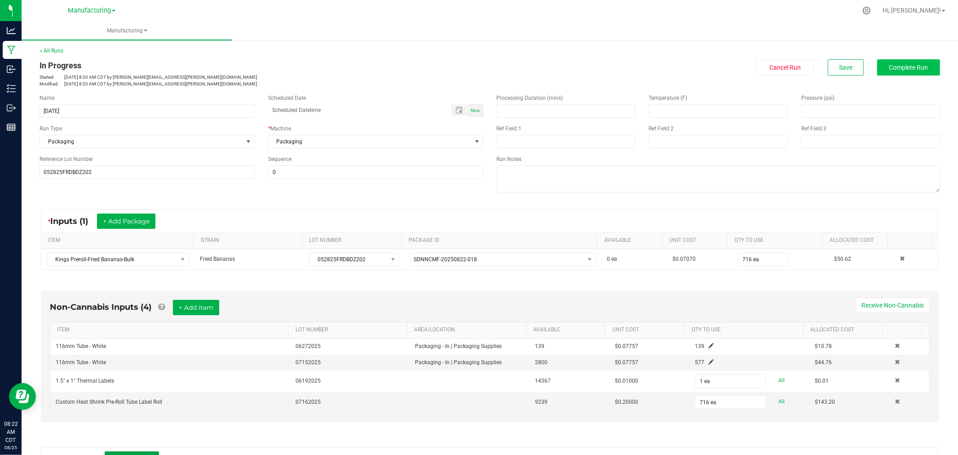
scroll to position [0, 0]
click at [838, 71] on button "Save" at bounding box center [846, 68] width 36 height 16
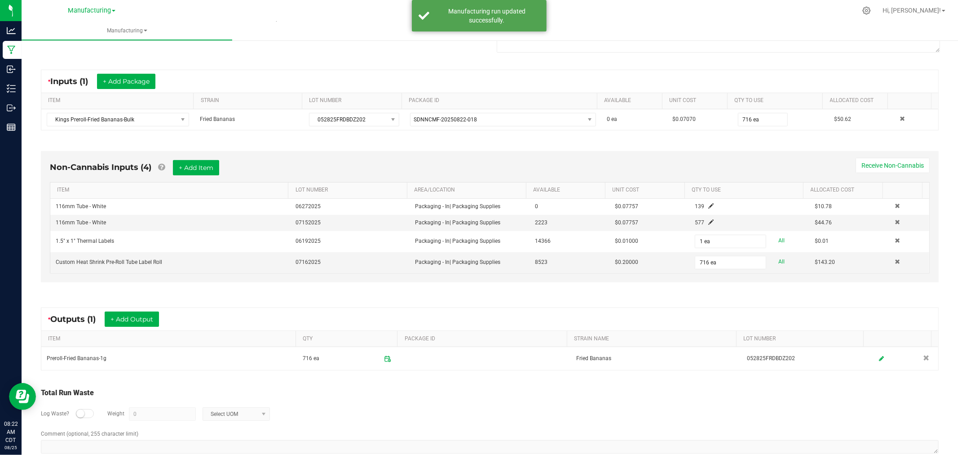
scroll to position [150, 0]
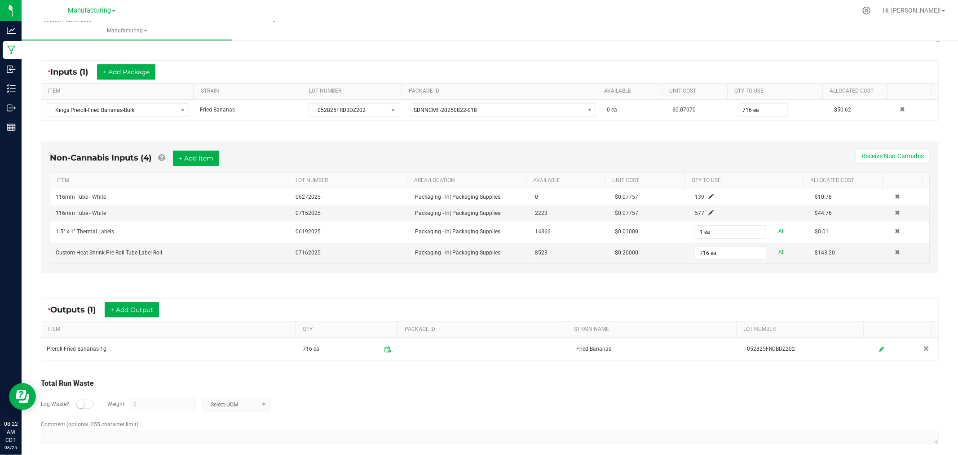
click at [551, 315] on div "* Outputs (1) + Add Output" at bounding box center [489, 309] width 897 height 22
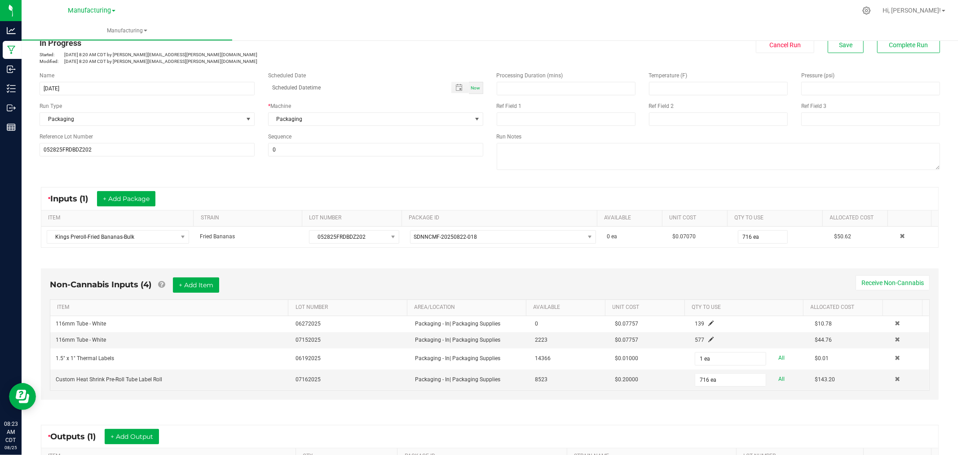
scroll to position [0, 0]
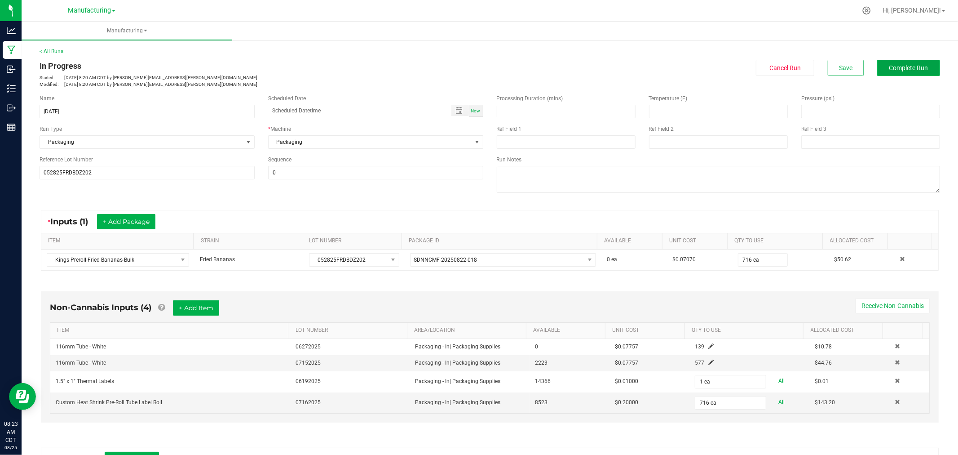
click at [903, 68] on span "Complete Run" at bounding box center [908, 67] width 39 height 7
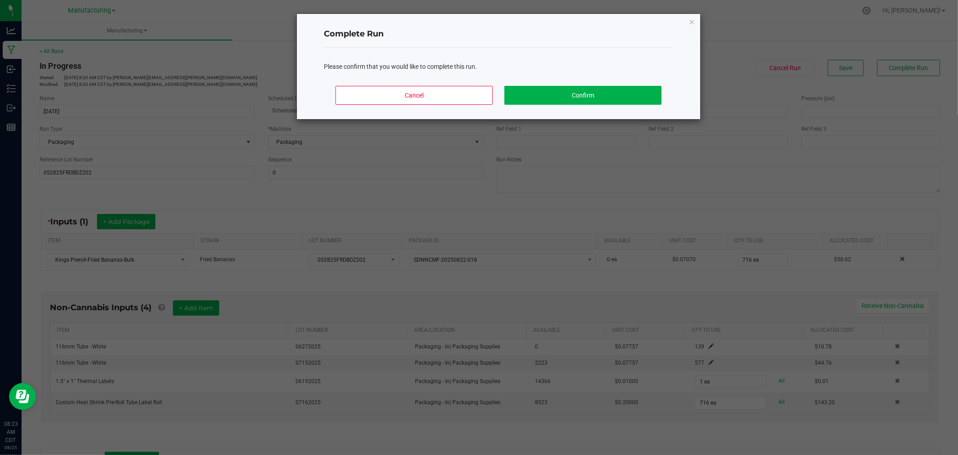
click at [447, 106] on div "Cancel Confirm" at bounding box center [498, 99] width 349 height 40
click at [456, 95] on button "Cancel" at bounding box center [414, 95] width 157 height 19
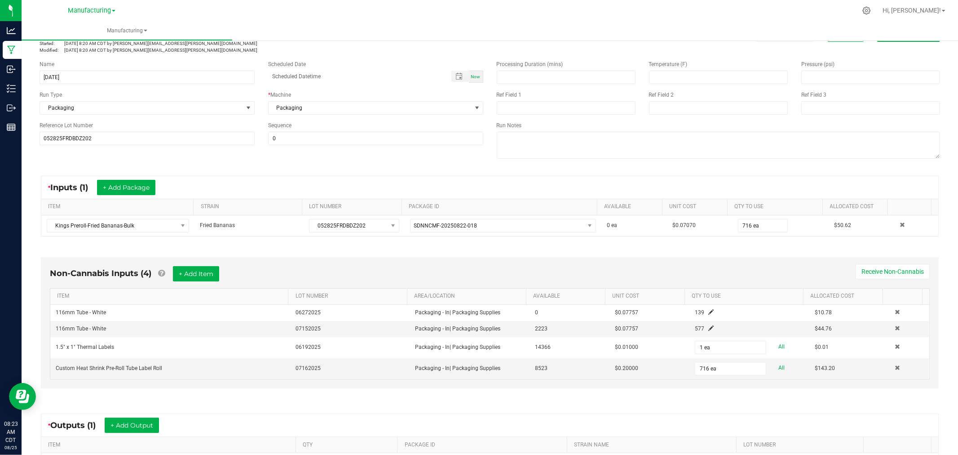
scroll to position [10, 0]
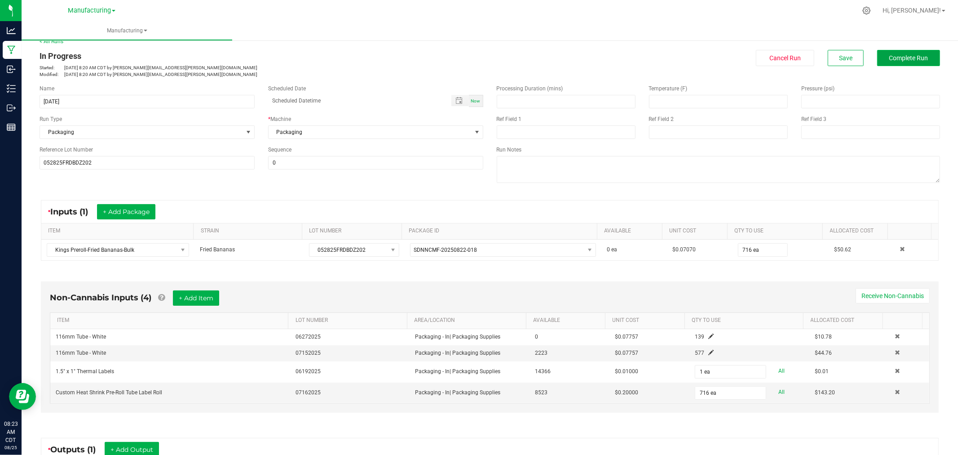
click at [903, 56] on span "Complete Run" at bounding box center [908, 57] width 39 height 7
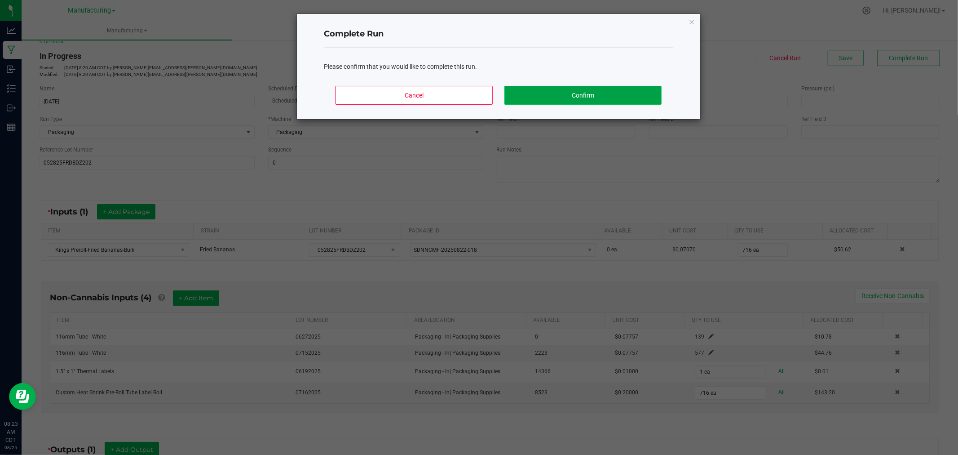
click at [581, 87] on button "Confirm" at bounding box center [582, 95] width 157 height 19
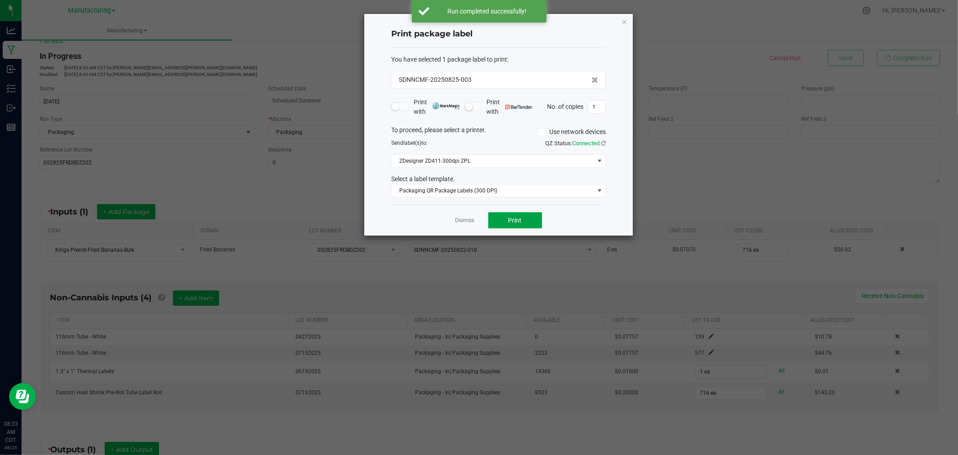
click at [511, 223] on span "Print" at bounding box center [515, 220] width 13 height 7
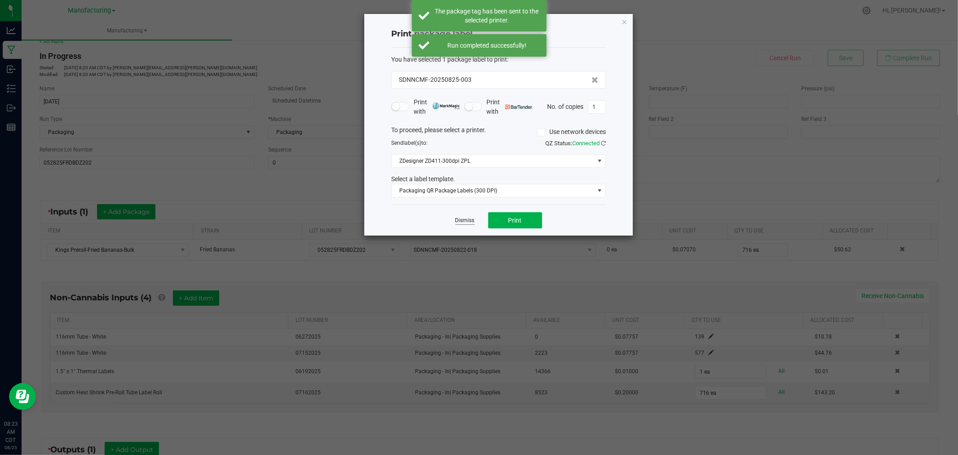
click at [462, 218] on link "Dismiss" at bounding box center [465, 221] width 19 height 8
